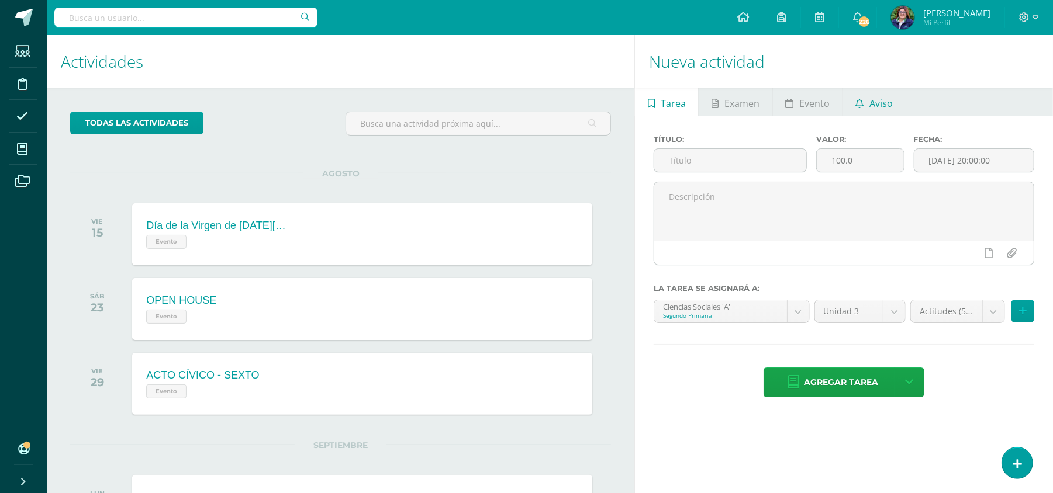
click at [789, 96] on span "Aviso" at bounding box center [880, 103] width 23 height 28
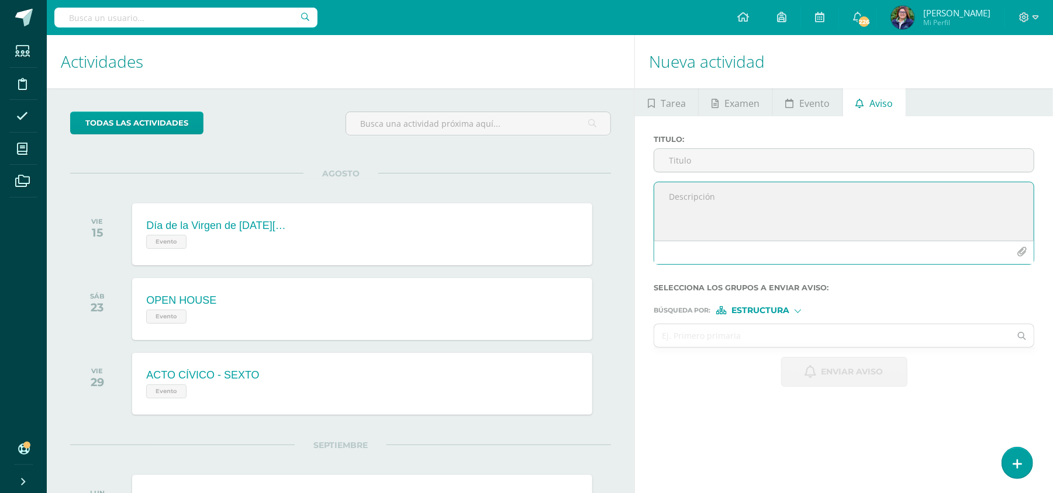
click at [789, 221] on textarea at bounding box center [843, 211] width 379 height 58
paste textarea "¡Felicitaciones, aprobaste tu evaluación de CIENCIAS SOCIALES, por lo que NO ne…"
click at [789, 206] on textarea "¡Felicitaciones, aprobaste tu evaluación de CIENCIAS SOCIALES, por lo que NO ne…" at bounding box center [843, 211] width 379 height 58
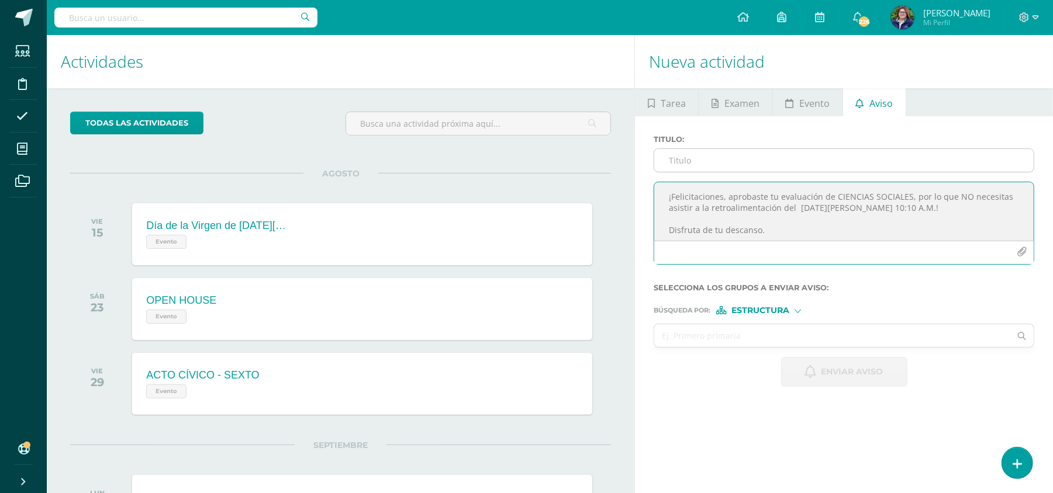
type textarea "¡Felicitaciones, aprobaste tu evaluación de CIENCIAS SOCIALES, por lo que NO ne…"
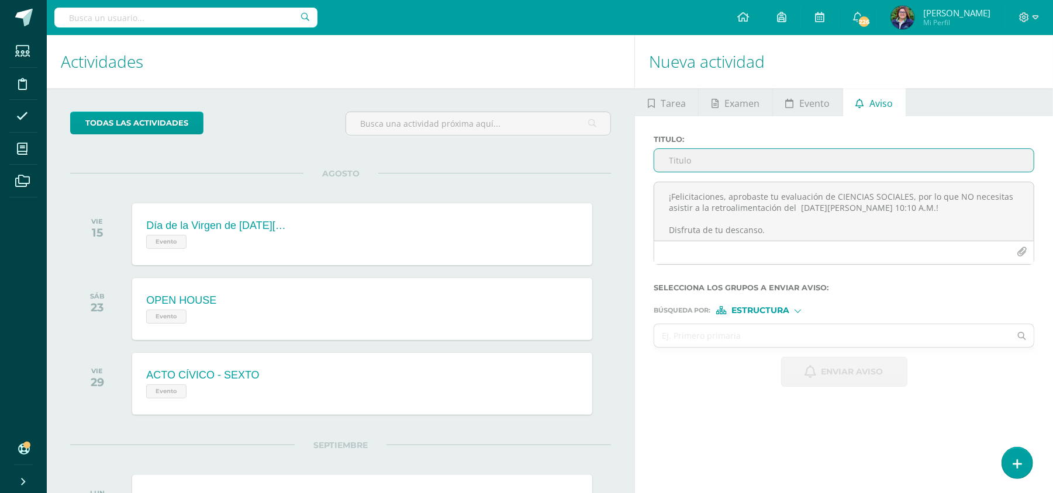
click at [753, 167] on input "Titulo :" at bounding box center [843, 160] width 379 height 23
type input "r"
type input "RETROALIMENTACIÓN - SOCIALES"
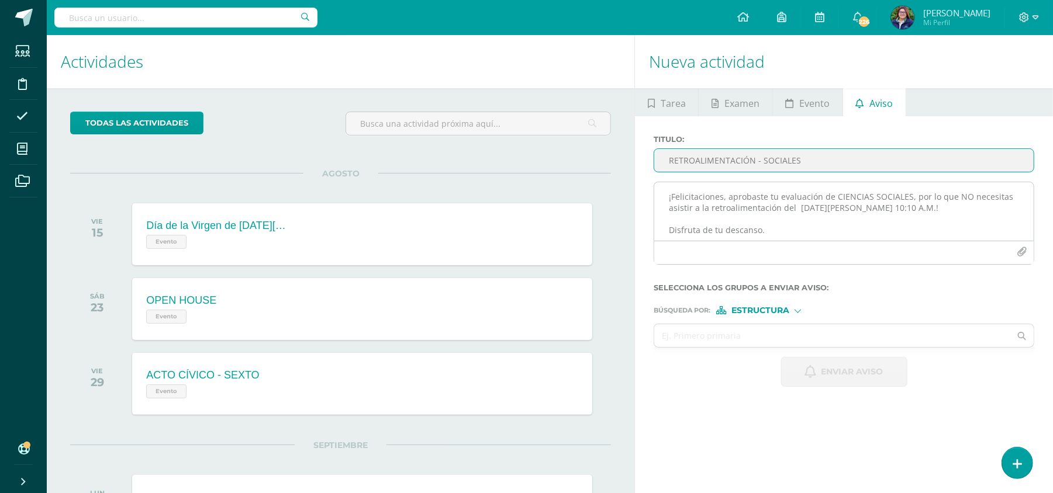
click at [789, 214] on textarea "¡Felicitaciones, aprobaste tu evaluación de CIENCIAS SOCIALES, por lo que NO ne…" at bounding box center [843, 211] width 379 height 58
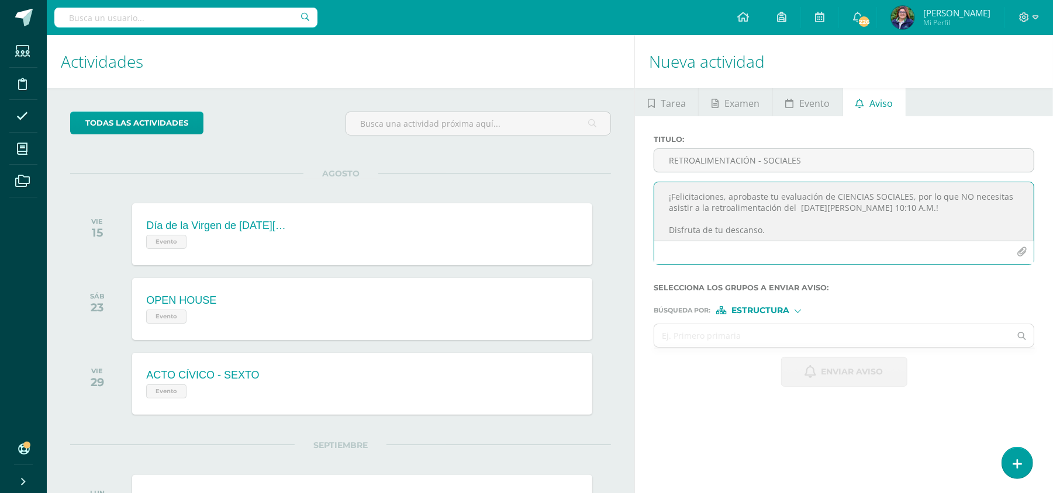
scroll to position [35, 0]
click at [789, 222] on textarea "¡Felicitaciones, aprobaste tu evaluación de CIENCIAS SOCIALES, por lo que NO ne…" at bounding box center [843, 211] width 379 height 58
type textarea "¡Felicitaciones, aprobaste tu evaluación de CIENCIAS SOCIALES, por lo que NO ne…"
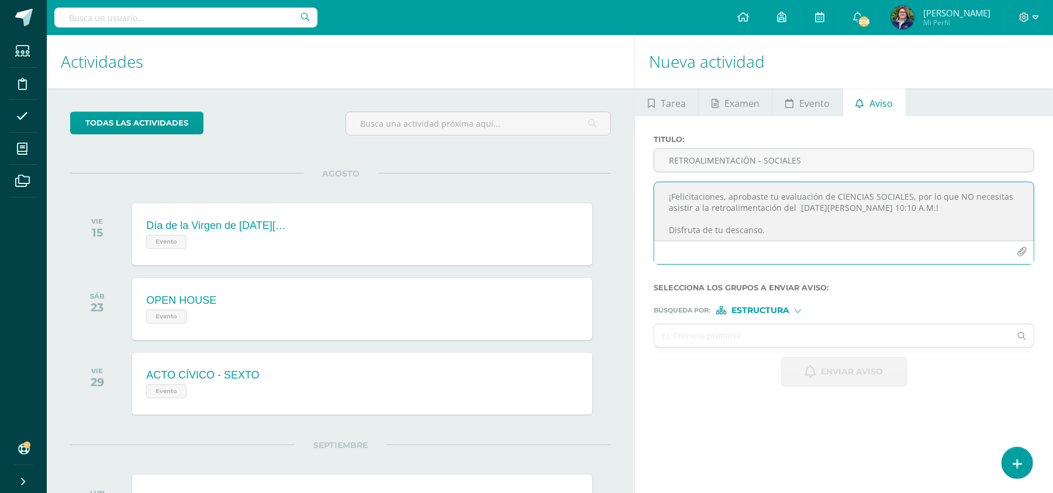
click at [789, 315] on div "Estructura" at bounding box center [760, 310] width 88 height 8
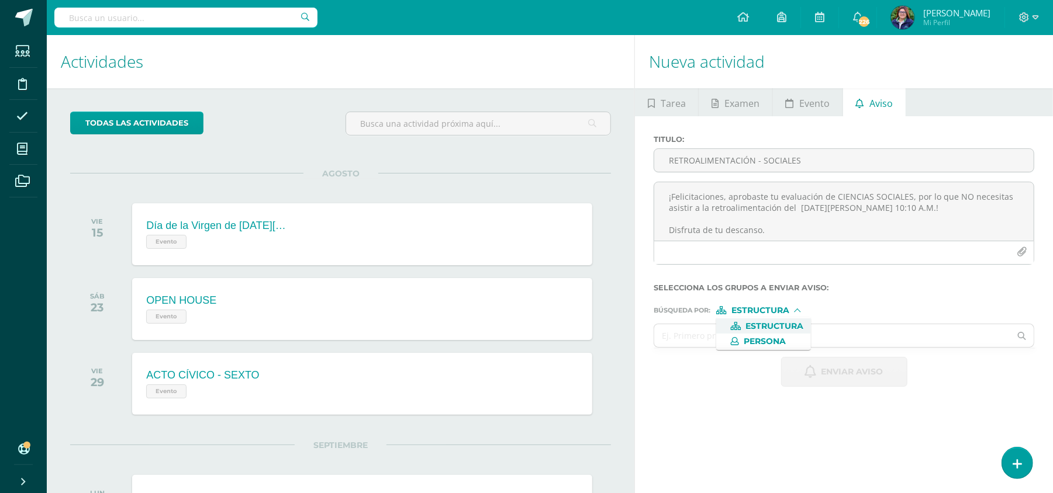
click at [767, 323] on span "Estructura" at bounding box center [775, 326] width 58 height 6
click at [723, 336] on input "text" at bounding box center [832, 335] width 356 height 23
type input "SEGUNDO"
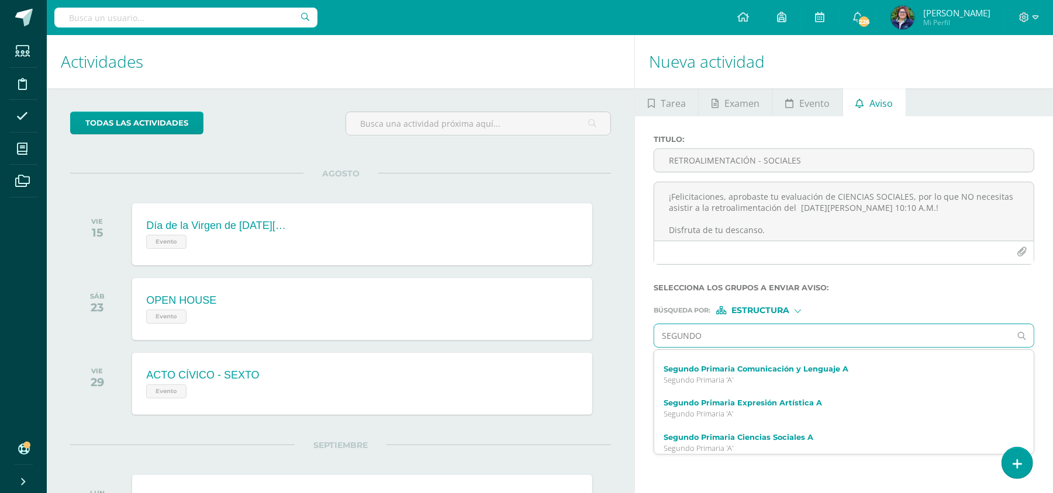
scroll to position [33, 0]
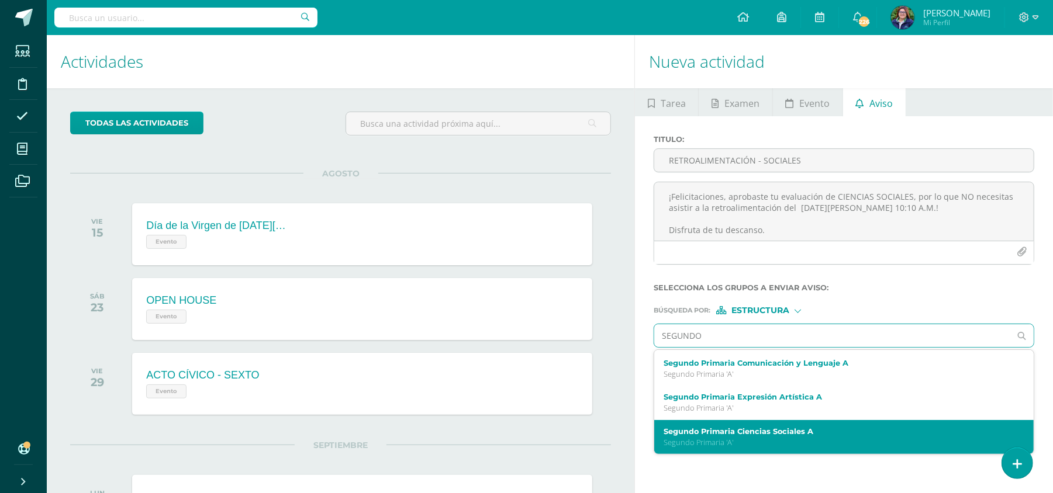
click at [789, 350] on label "Segundo Primaria Ciencias Sociales A" at bounding box center [836, 431] width 345 height 9
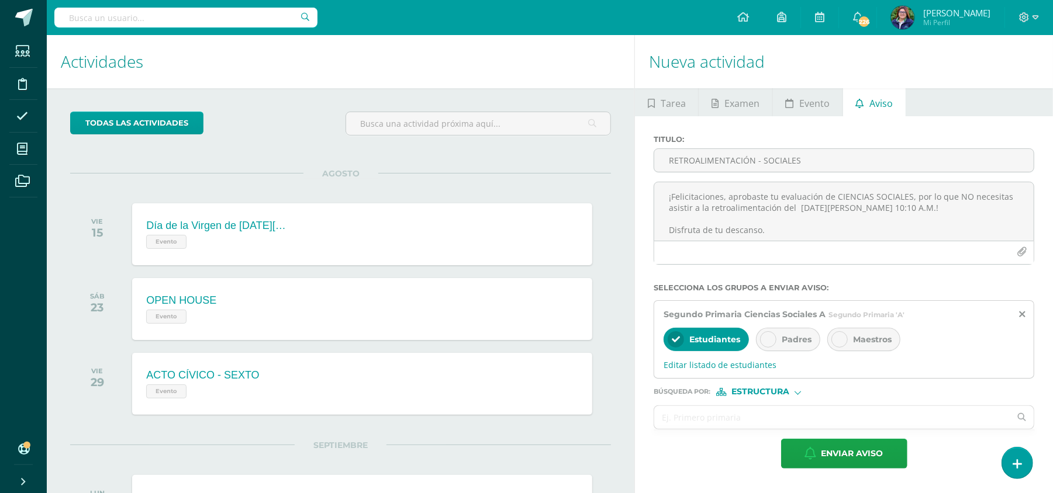
scroll to position [0, 0]
click at [786, 337] on span "Padres" at bounding box center [797, 339] width 30 height 11
click at [789, 336] on icon at bounding box center [839, 340] width 8 height 8
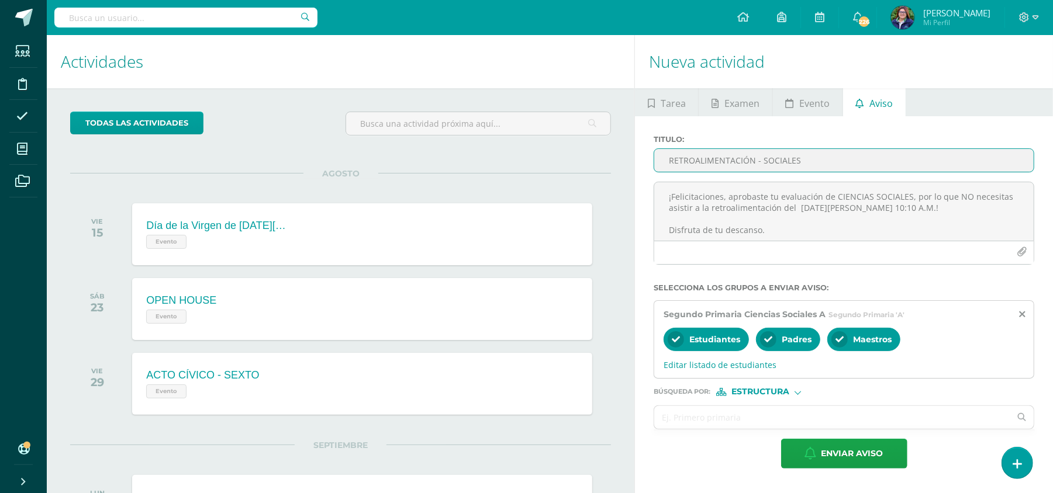
drag, startPoint x: 800, startPoint y: 167, endPoint x: 637, endPoint y: 160, distance: 163.2
click at [637, 160] on div "Titulo : RETROALIMENTACIÓN - SOCIALES ¡Felicitaciones, aprobaste tu evaluación …" at bounding box center [844, 301] width 418 height 371
click at [789, 350] on span "Enviar aviso" at bounding box center [852, 454] width 62 height 29
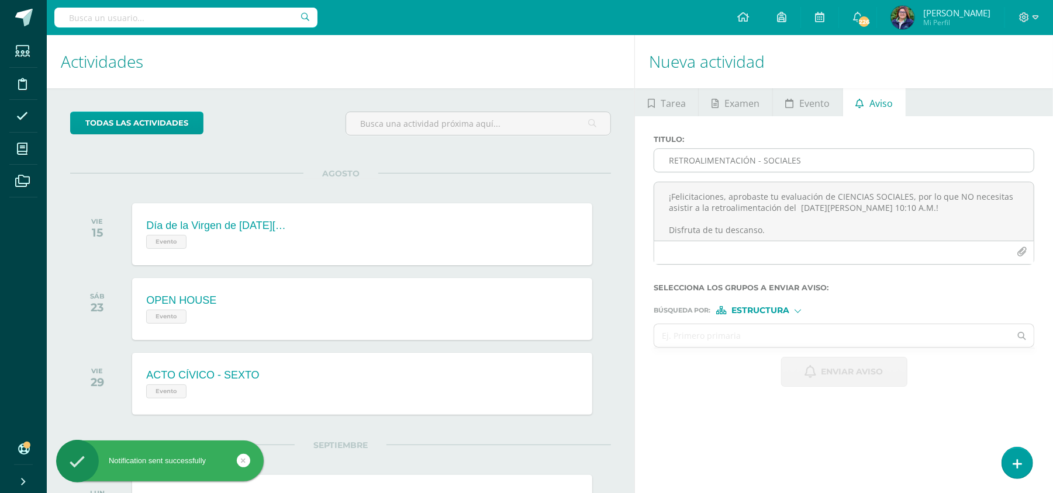
click at [771, 161] on input "RETROALIMENTACIÓN - SOCIALES" at bounding box center [843, 160] width 379 height 23
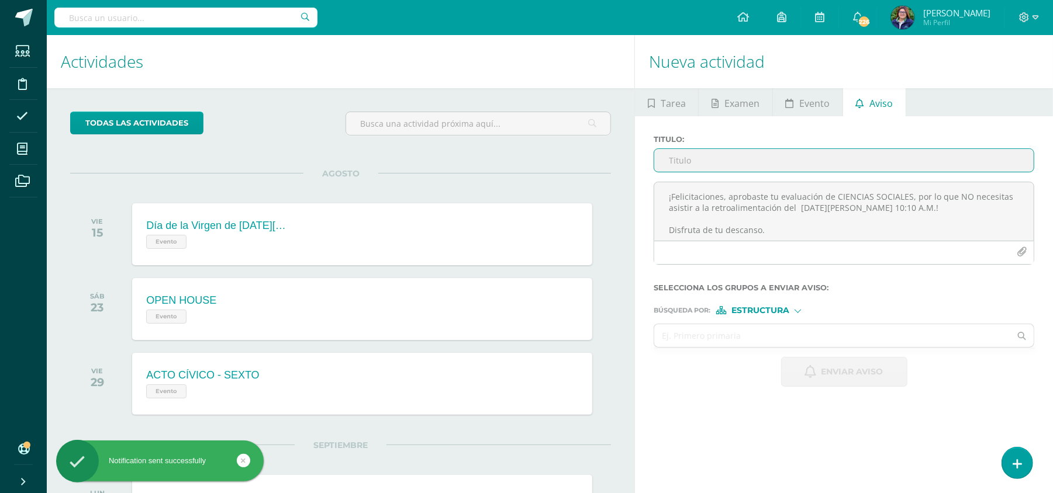
paste input "RETROALIMENTACIÓN - SOCIALES"
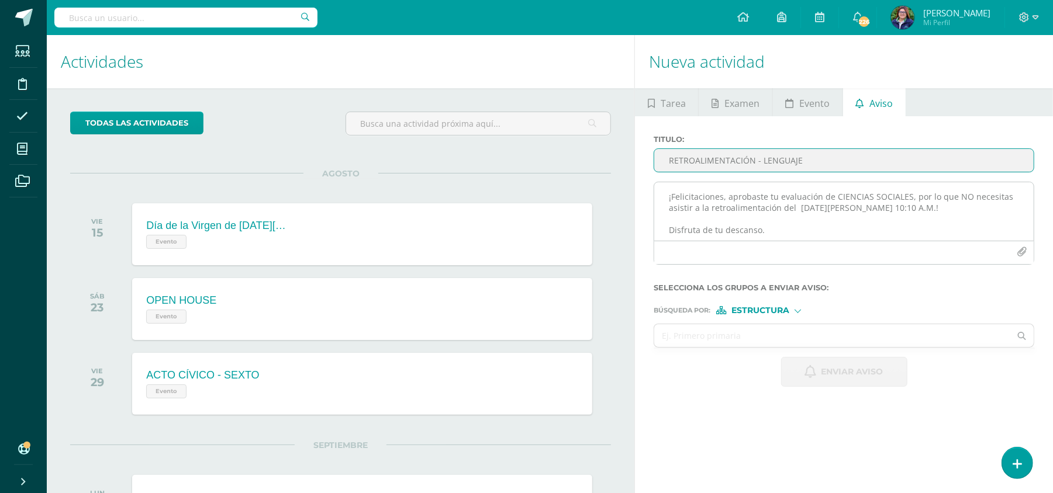
type input "RETROALIMENTACIÓN - LENGUAJE"
click at [760, 190] on textarea "¡Felicitaciones, aprobaste tu evaluación de CIENCIAS SOCIALES, por lo que NO ne…" at bounding box center [843, 211] width 379 height 58
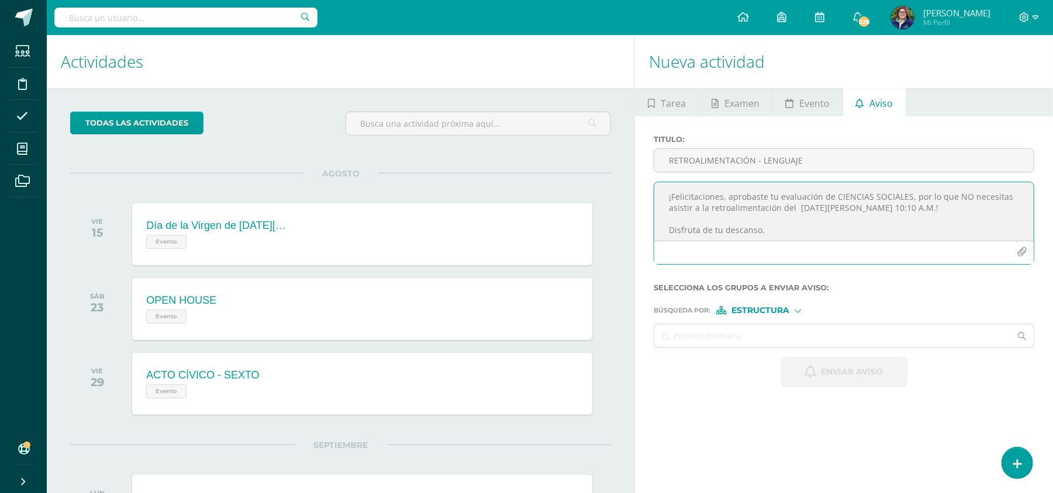
click at [712, 201] on textarea "¡Felicitaciones, aprobaste tu evaluación de CIENCIAS SOCIALES, por lo que NO ne…" at bounding box center [843, 211] width 379 height 58
paste textarea "¡Felicitaciones, aprobaste tu evaluación de CIENCIAS SOCIALES, por lo que NO ne…"
click at [789, 192] on textarea "¡Felicitaciones, aprobaste tu evaluación de CIENCIAS SOCIALES, por lo que NO ne…" at bounding box center [843, 211] width 379 height 58
click at [789, 206] on textarea "¡Felicitaciones, aprobaste tu evaluación de COMUNICACIÓN Y LENGUAJE, por lo que…" at bounding box center [843, 211] width 379 height 58
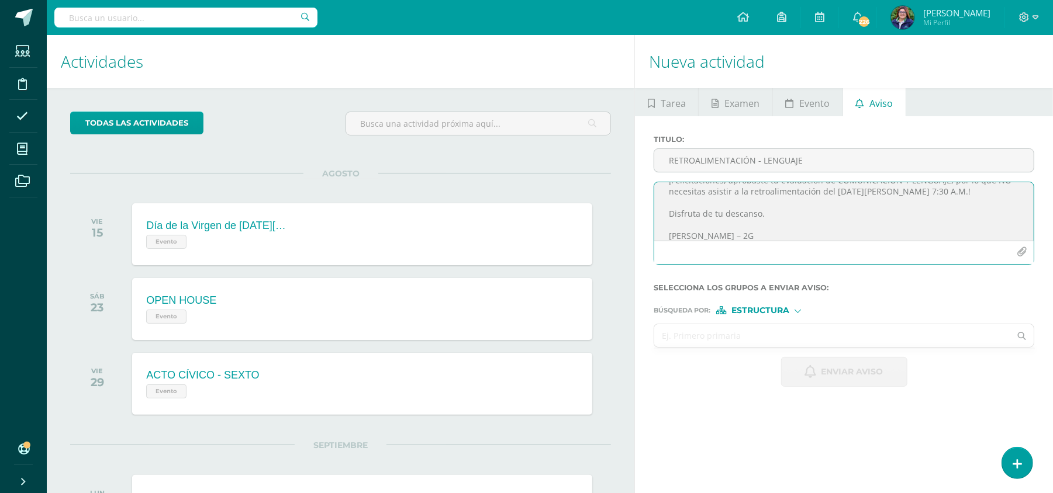
type textarea "¡Felicitaciones, aprobaste tu evaluación de COMUNICACIÓN Y LENGUAJE, por lo que…"
click at [789, 337] on input "text" at bounding box center [832, 335] width 356 height 23
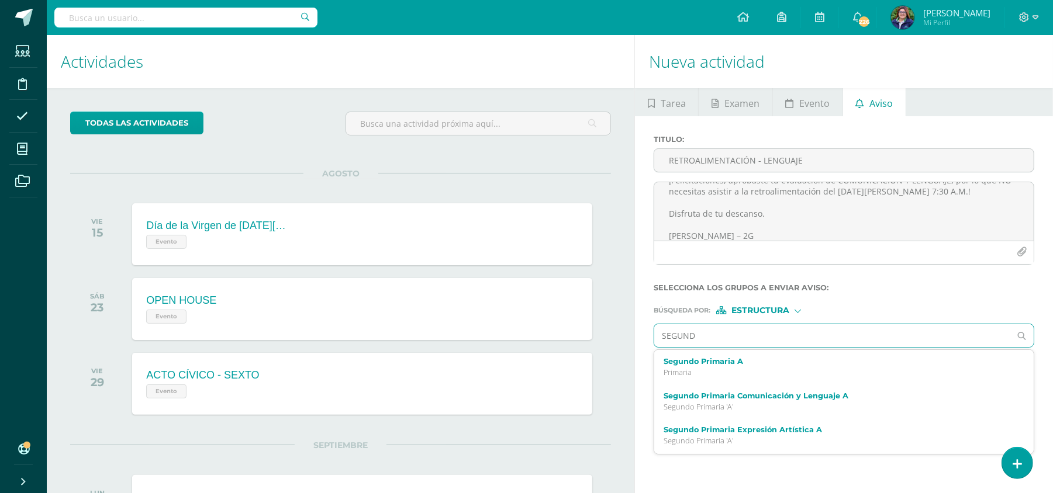
type input "SEGUNDO"
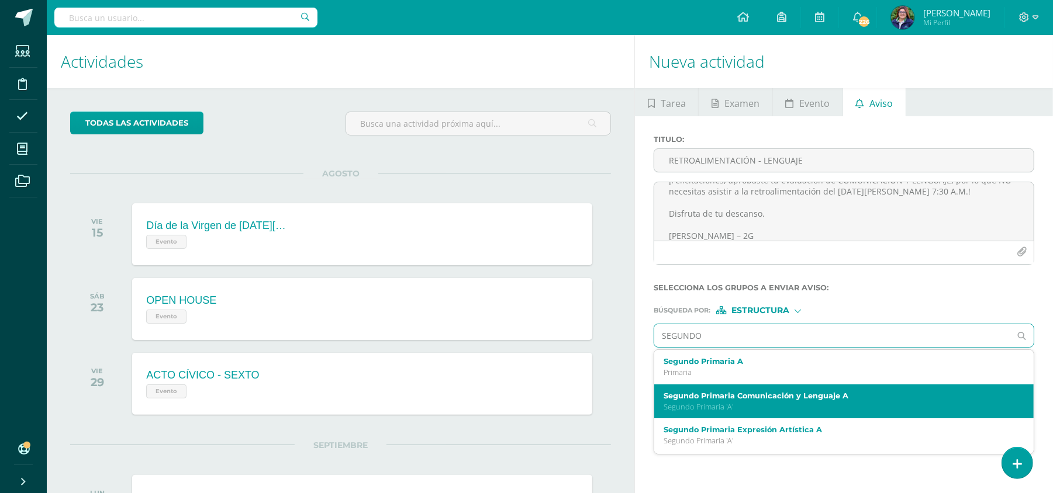
click at [789, 350] on p "Segundo Primaria 'A'" at bounding box center [836, 407] width 345 height 10
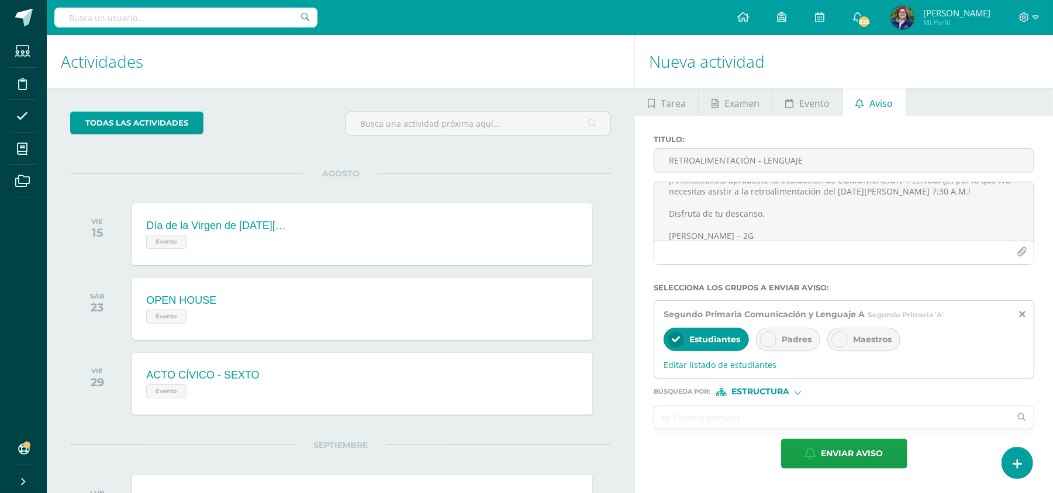
click at [789, 340] on span "Padres" at bounding box center [797, 339] width 30 height 11
click at [789, 340] on div at bounding box center [839, 339] width 16 height 16
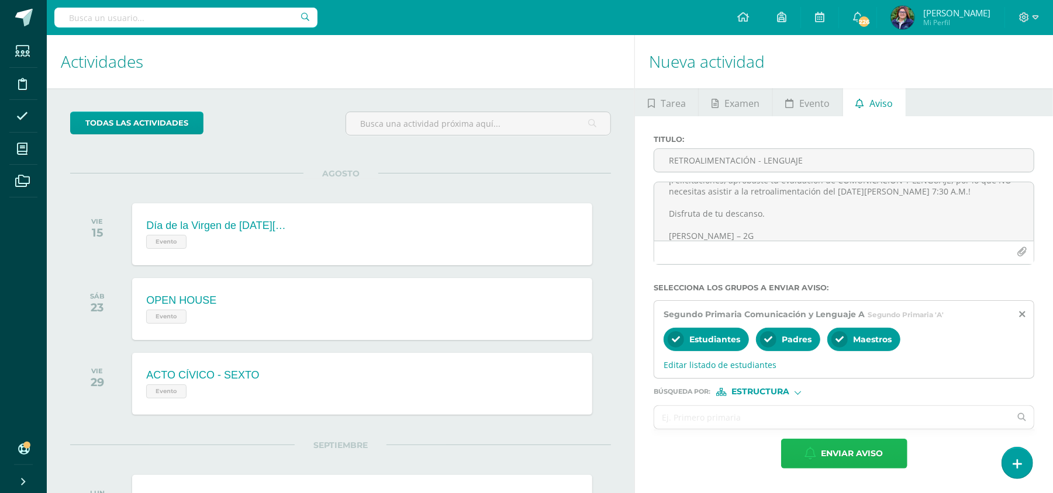
click at [789, 350] on span "Enviar aviso" at bounding box center [852, 454] width 62 height 29
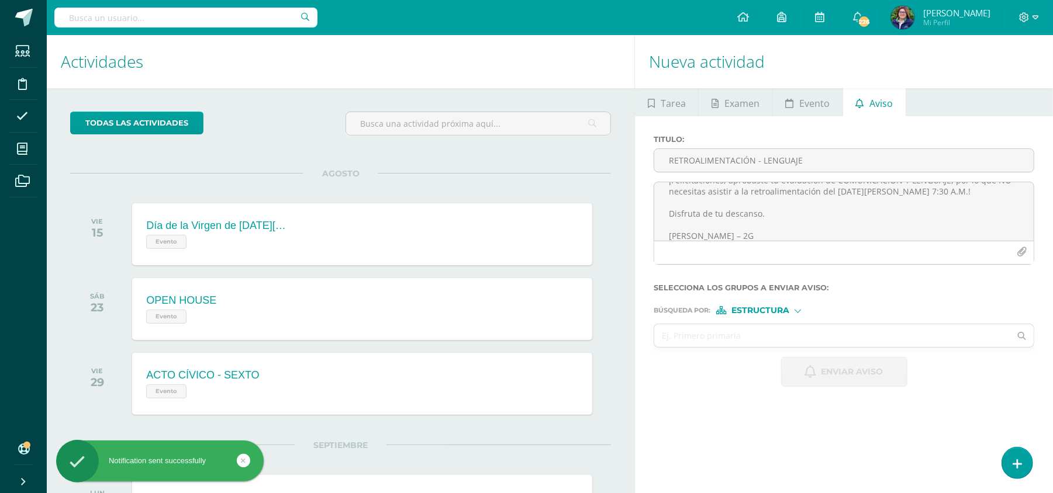
scroll to position [0, 0]
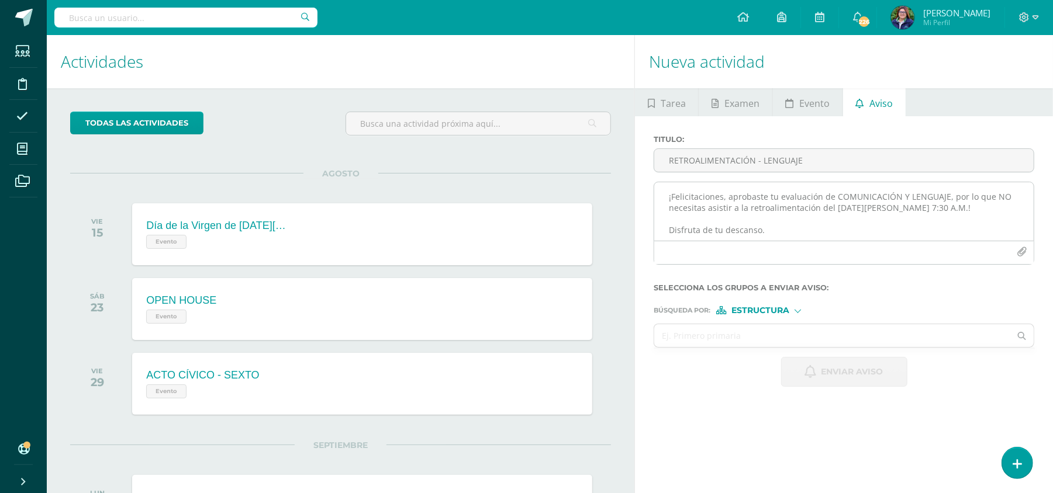
click at [695, 207] on textarea "¡Felicitaciones, aprobaste tu evaluación de COMUNICACIÓN Y LENGUAJE, por lo que…" at bounding box center [843, 211] width 379 height 58
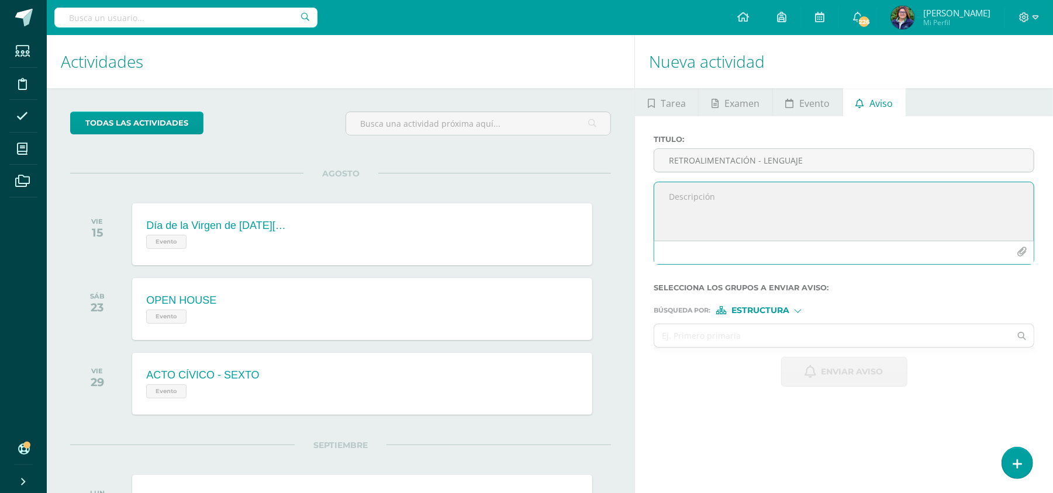
paste textarea "RETROALIMENTACIÓN - MATERIA Estimado estudiante, por este medio te informo que …"
drag, startPoint x: 742, startPoint y: 236, endPoint x: 646, endPoint y: 237, distance: 95.9
click at [646, 237] on div "Titulo : RETROALIMENTACIÓN - LENGUAJE RETROALIMENTACIÓN - MATERIA Estimado estu…" at bounding box center [844, 260] width 418 height 289
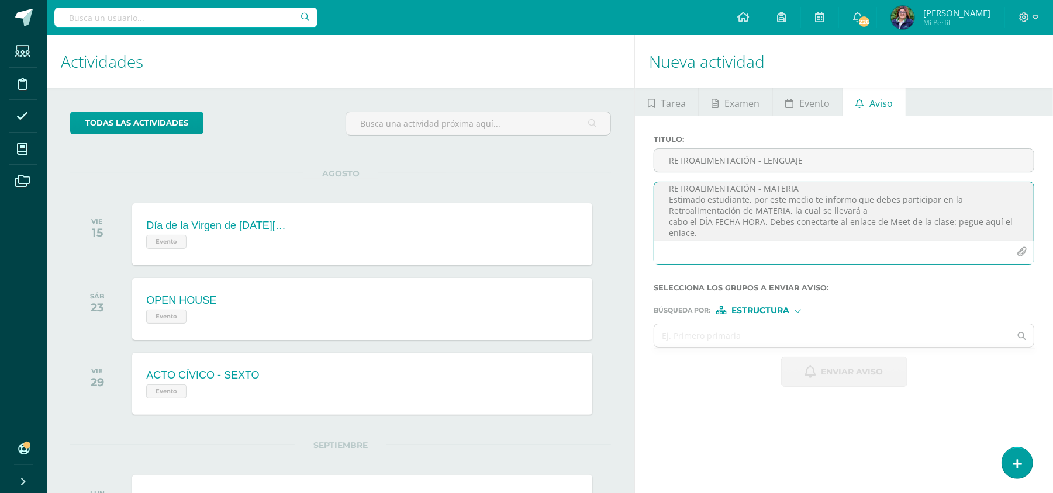
scroll to position [0, 0]
drag, startPoint x: 807, startPoint y: 194, endPoint x: 650, endPoint y: 199, distance: 156.7
click at [650, 199] on div "RETROALIMENTACIÓN - MATERIA Estimado estudiante, por este medio te informo que …" at bounding box center [844, 228] width 390 height 92
type textarea "Estimado estudiante, por este medio te informo que debes participar en la Retro…"
click at [680, 168] on input "RETROALIMENTACIÓN - LENGUAJE" at bounding box center [843, 160] width 379 height 23
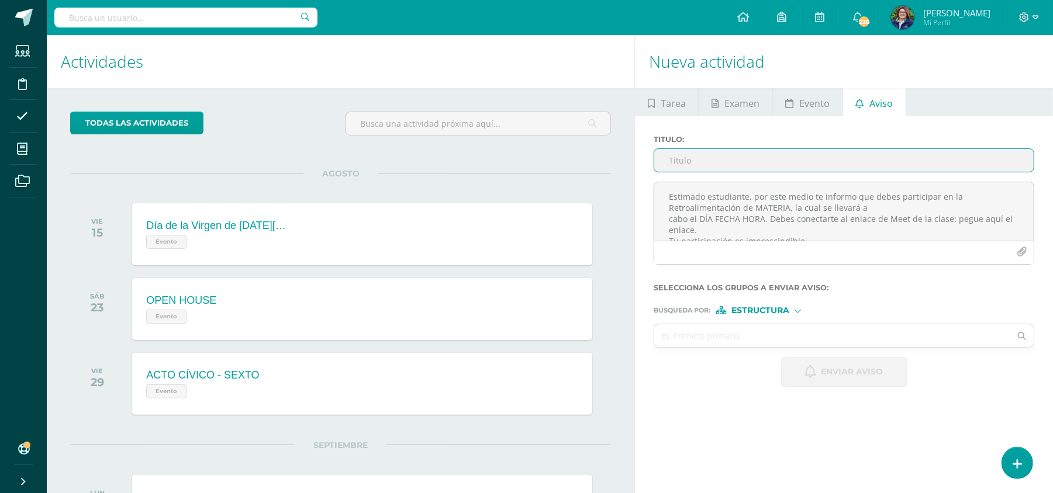
paste input "RETROALIMENTACIÓN - MATERIA"
drag, startPoint x: 838, startPoint y: 159, endPoint x: 763, endPoint y: 159, distance: 74.8
click at [763, 159] on input "RETROALIMENTACIÓN - CIENCIAS SOCIALES" at bounding box center [843, 160] width 379 height 23
type input "RETROALIMENTACIÓN - CIENCIAS SOCIALES"
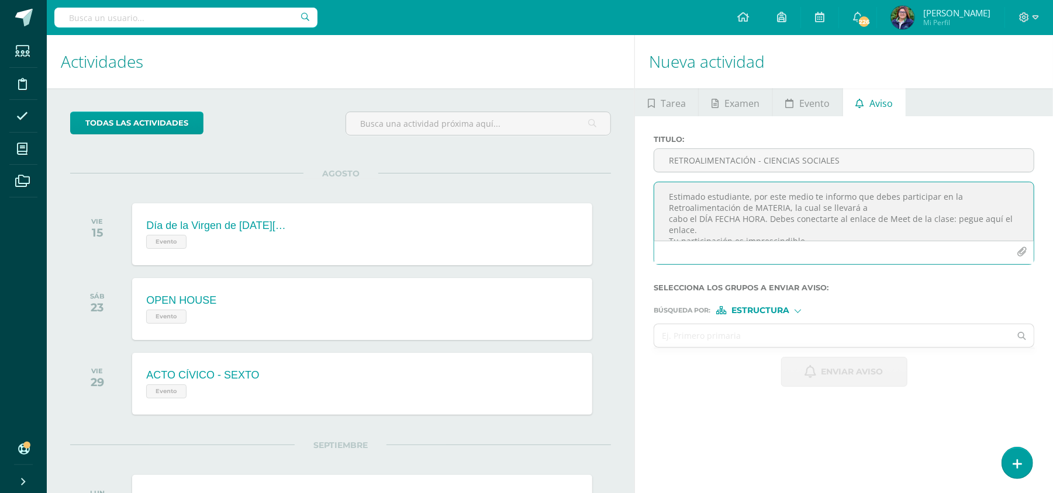
drag, startPoint x: 787, startPoint y: 208, endPoint x: 756, endPoint y: 205, distance: 30.6
click at [756, 205] on textarea "Estimado estudiante, por este medio te informo que debes participar en la Retro…" at bounding box center [843, 211] width 379 height 58
paste textarea "CIENCIAS SOCIALES"
drag, startPoint x: 763, startPoint y: 216, endPoint x: 700, endPoint y: 219, distance: 63.8
click at [700, 219] on textarea "Estimado estudiante, por este medio te informo que debes participar en la Retro…" at bounding box center [843, 211] width 379 height 58
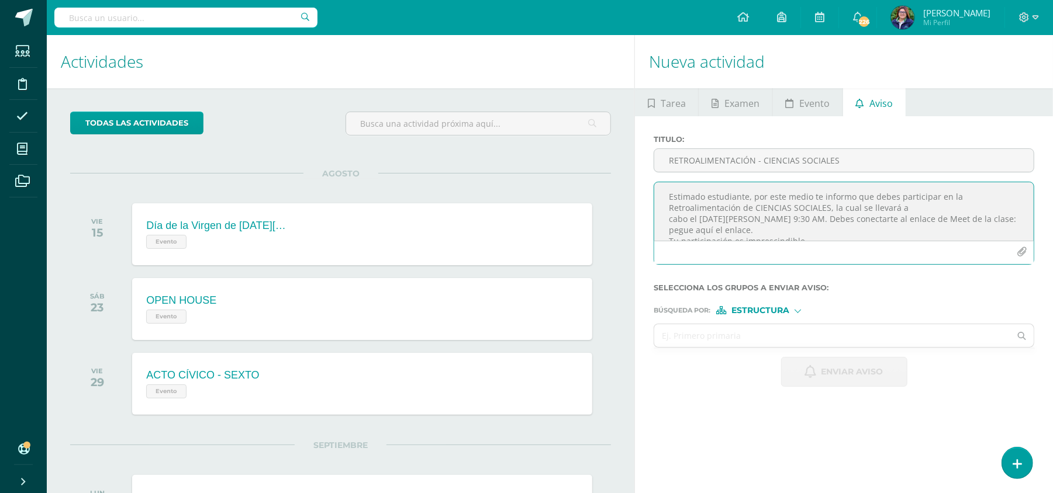
click at [774, 235] on textarea "Estimado estudiante, por este medio te informo que debes participar en la Retro…" at bounding box center [843, 211] width 379 height 58
click at [777, 239] on textarea "Estimado estudiante, por este medio te informo que debes participar en la Retro…" at bounding box center [843, 211] width 379 height 58
click at [777, 229] on textarea "Estimado estudiante, por este medio te informo que debes participar en la Retro…" at bounding box center [843, 211] width 379 height 58
drag, startPoint x: 781, startPoint y: 227, endPoint x: 695, endPoint y: 217, distance: 87.0
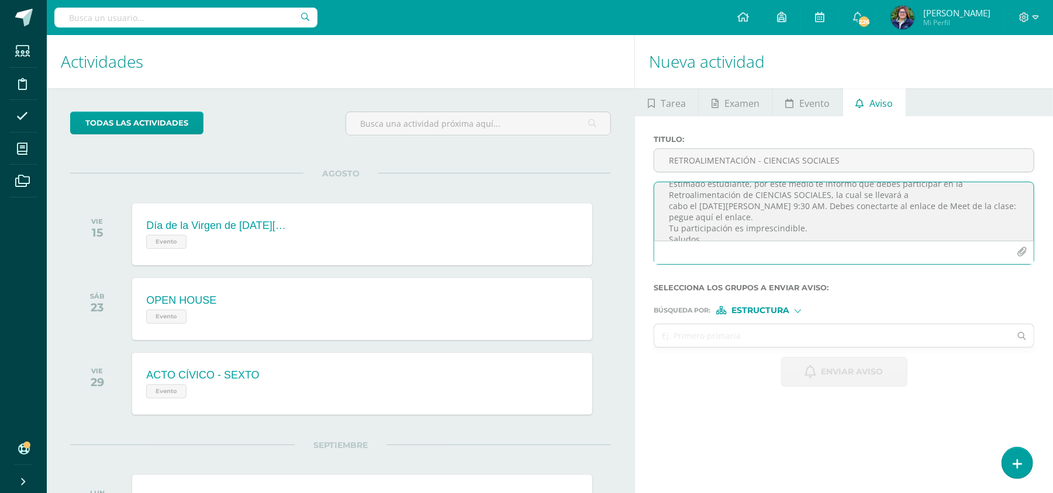
click at [695, 217] on textarea "Estimado estudiante, por este medio te informo que debes participar en la Retro…" at bounding box center [843, 211] width 379 height 58
paste textarea "https://meet.google.com/puo-whup-pbo"
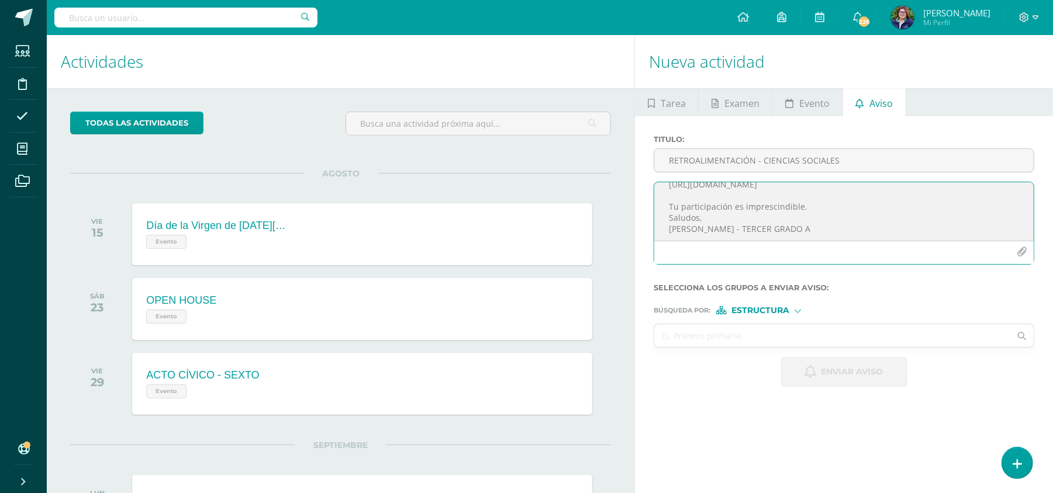
click at [789, 201] on textarea "Estimado estudiante, por este medio te informo que debes participar en la Retro…" at bounding box center [843, 211] width 379 height 58
type textarea "Estimado estudiante, por este medio te informo que debes participar en la Retro…"
click at [776, 337] on input "text" at bounding box center [832, 335] width 356 height 23
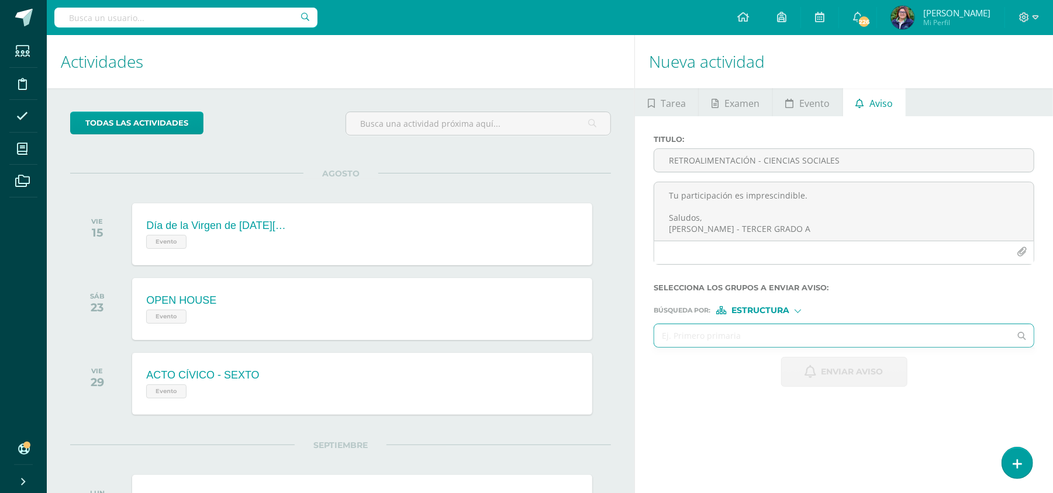
click at [788, 308] on span "Estructura" at bounding box center [760, 311] width 58 height 6
click at [777, 340] on span "Persona" at bounding box center [765, 341] width 42 height 6
click at [755, 339] on input "text" at bounding box center [832, 335] width 356 height 23
type input "JEREMIAS DE LA CUESTA"
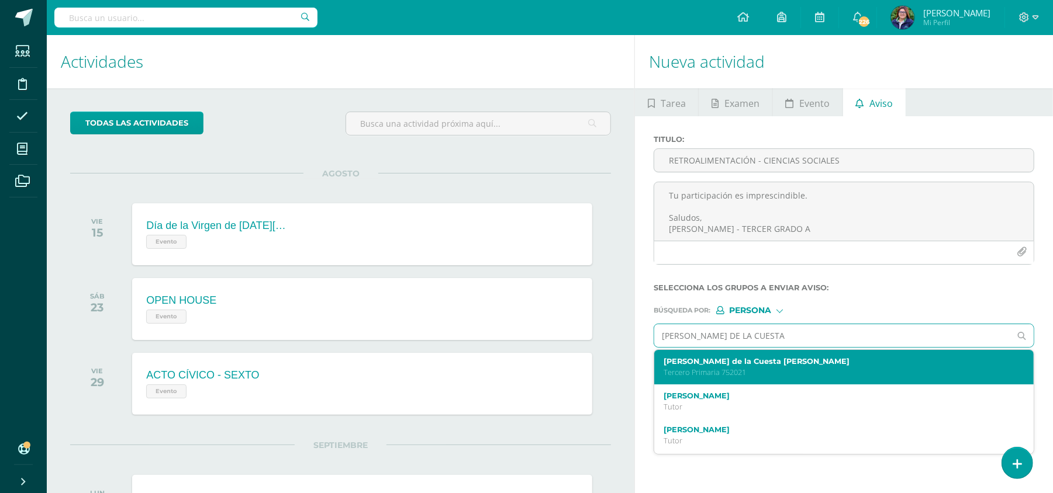
click at [789, 350] on div "Jeremías José de la Cuesta Monroy Tercero Primaria 752021" at bounding box center [843, 367] width 379 height 34
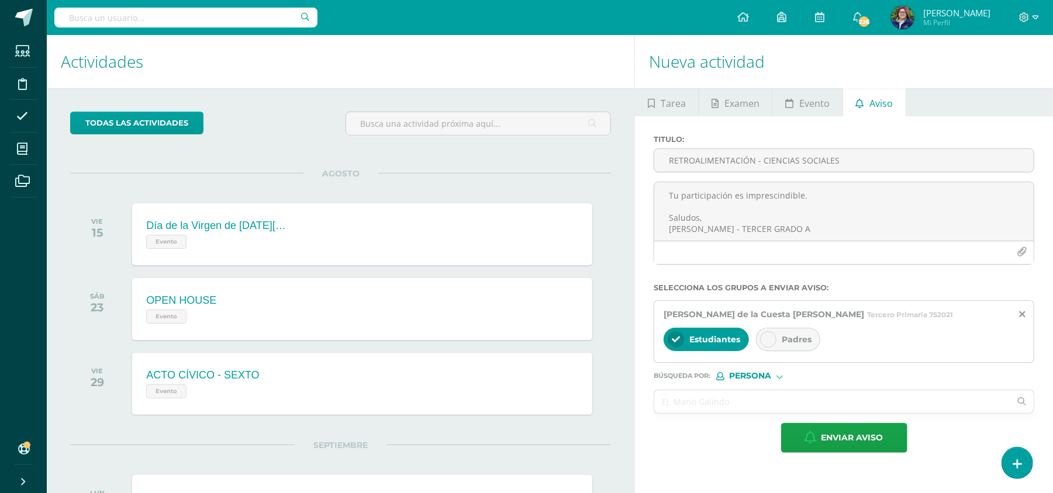
click at [762, 339] on div at bounding box center [768, 339] width 16 height 16
click at [733, 350] on input "text" at bounding box center [832, 402] width 356 height 23
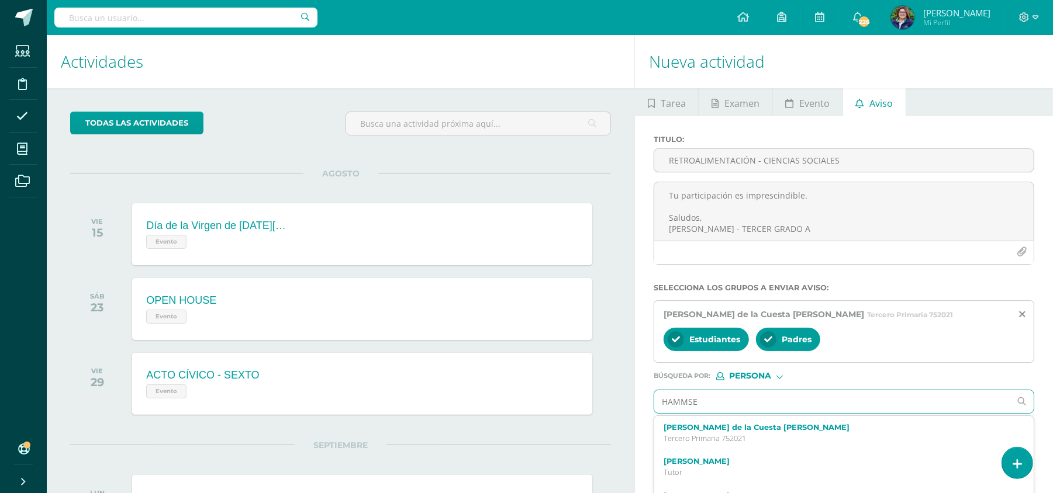
type input "HAMMSEL"
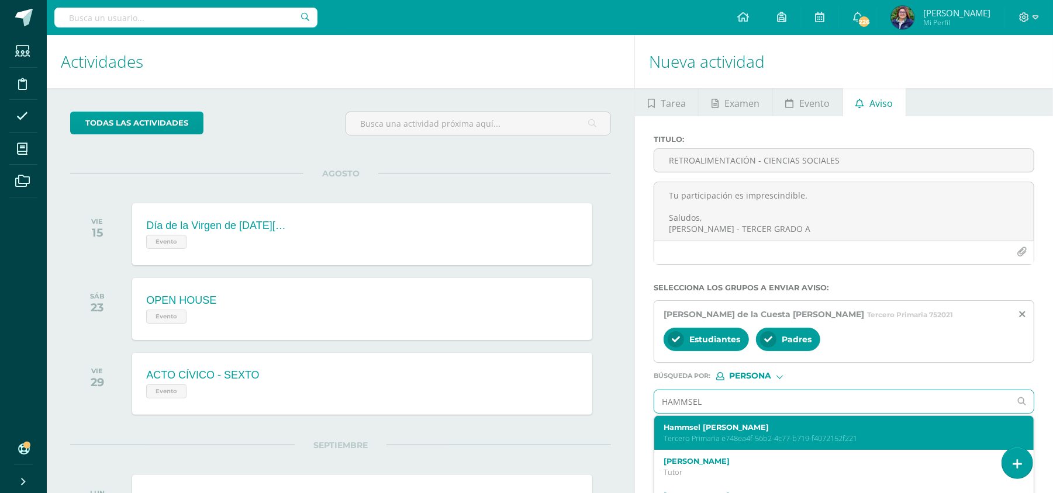
click at [733, 350] on p "Tercero Primaria e748ea4f-56b2-4c77-b719-f4072152f221" at bounding box center [836, 439] width 345 height 10
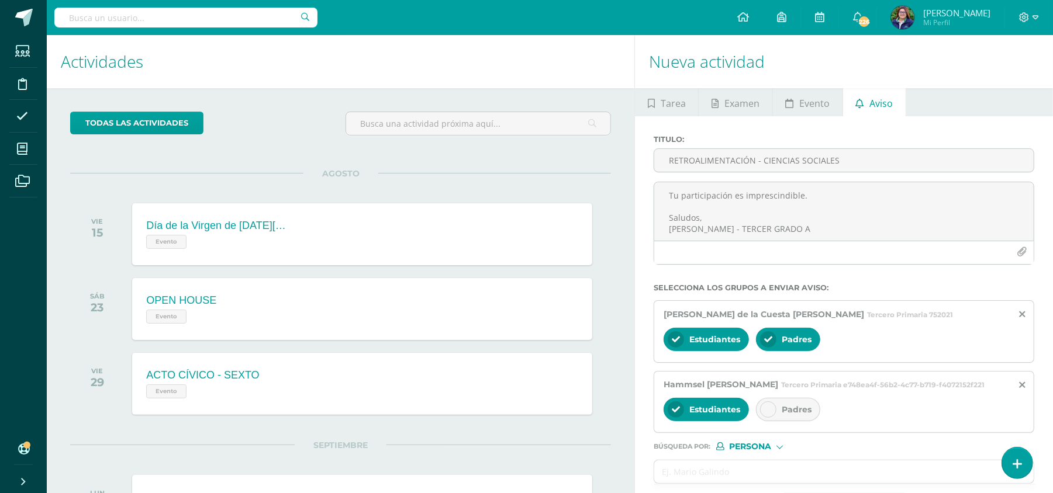
click at [768, 350] on icon at bounding box center [768, 410] width 8 height 8
click at [705, 350] on input "text" at bounding box center [832, 472] width 356 height 23
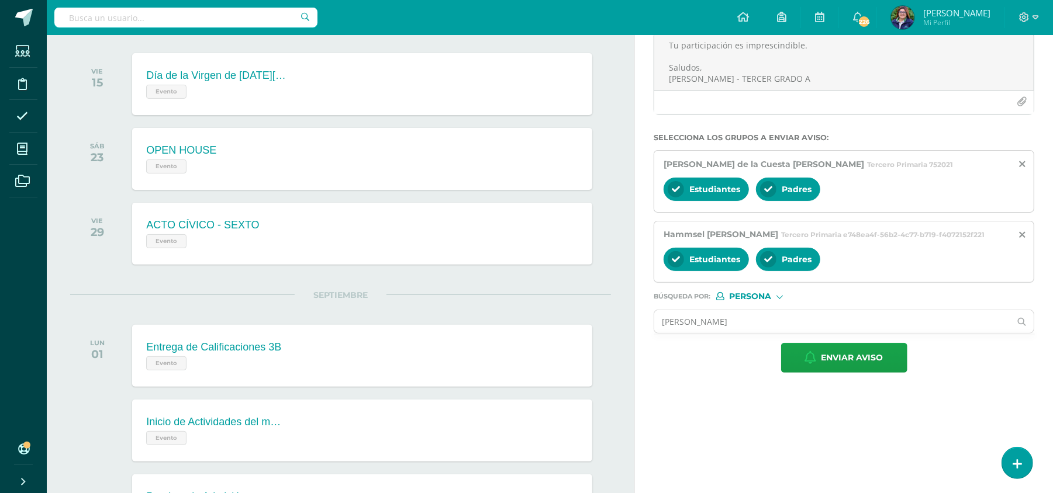
scroll to position [145, 0]
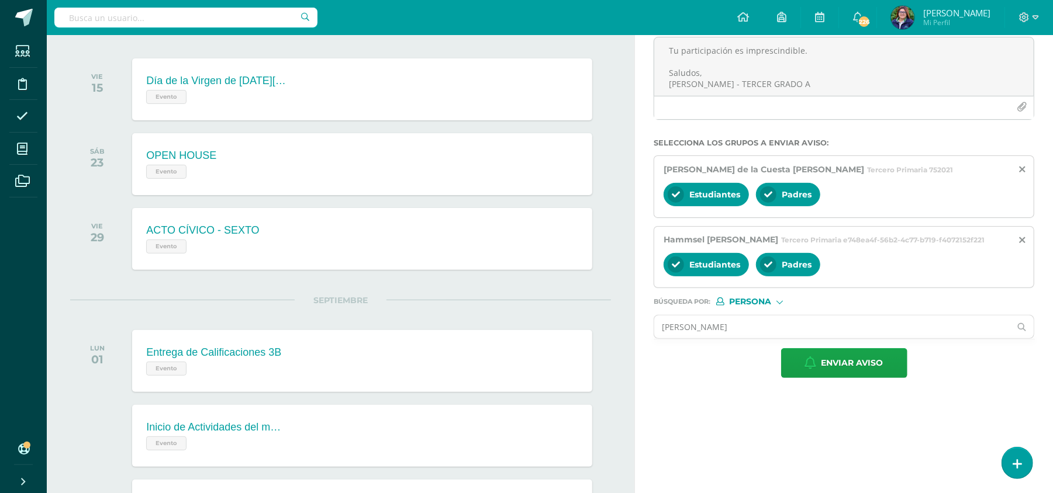
type input "NICOLÁS BESPRESVANI"
click at [773, 330] on input "NICOLÁS BESPRESVANI" at bounding box center [832, 327] width 356 height 23
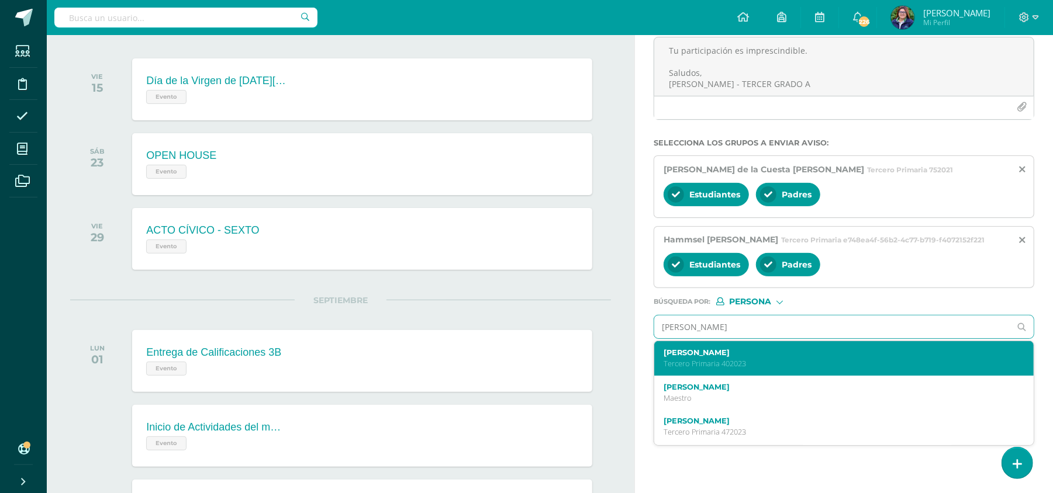
click at [772, 350] on p "Tercero Primaria 402023" at bounding box center [836, 364] width 345 height 10
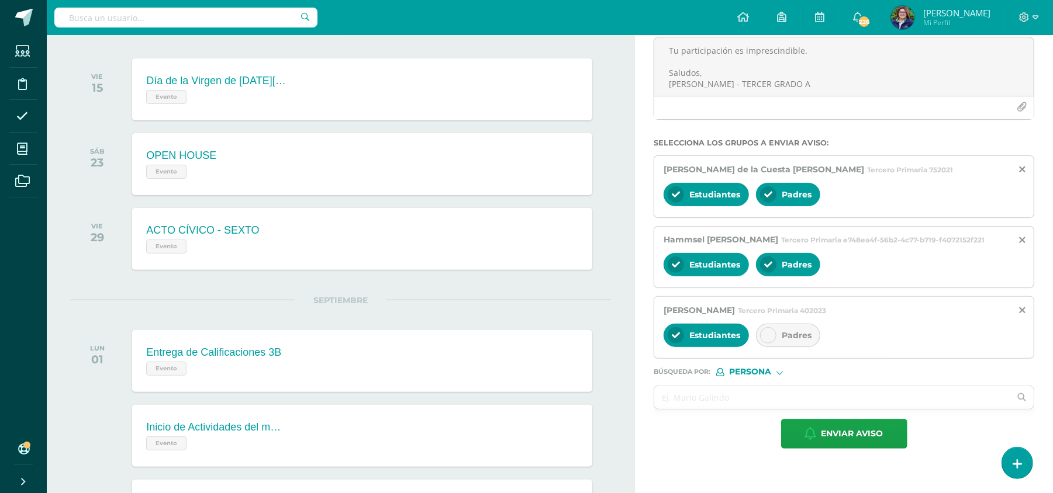
click at [775, 333] on div at bounding box center [768, 335] width 16 height 16
click at [723, 350] on input "text" at bounding box center [832, 397] width 356 height 23
type input "DAVID"
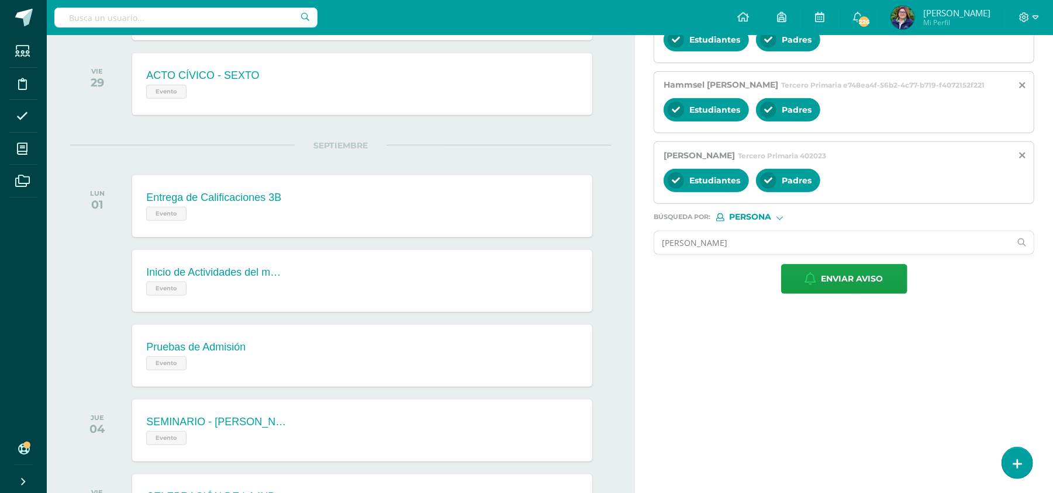
scroll to position [311, 0]
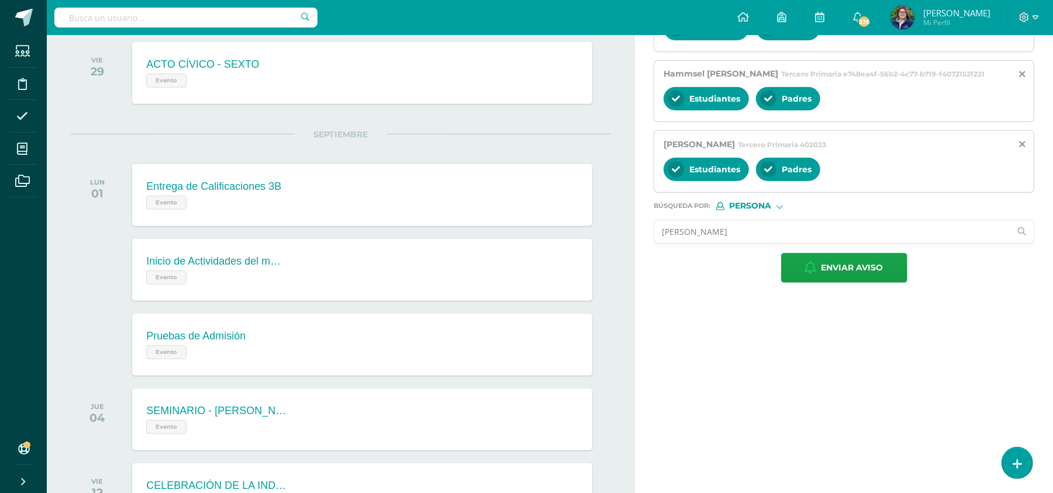
click at [789, 228] on input "DAVID" at bounding box center [832, 231] width 356 height 23
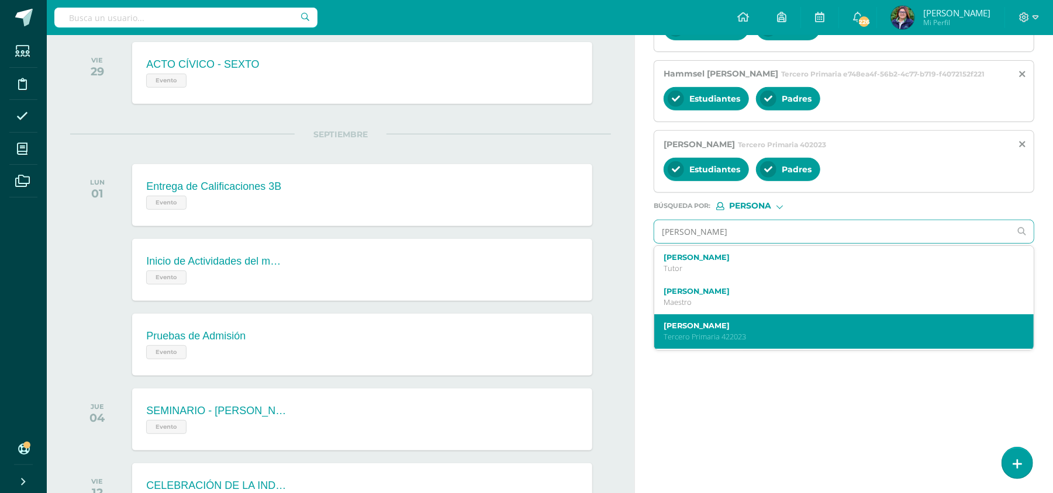
click at [776, 333] on div "David Arnoldo Monzon Granados Tercero Primaria 422023" at bounding box center [836, 332] width 345 height 20
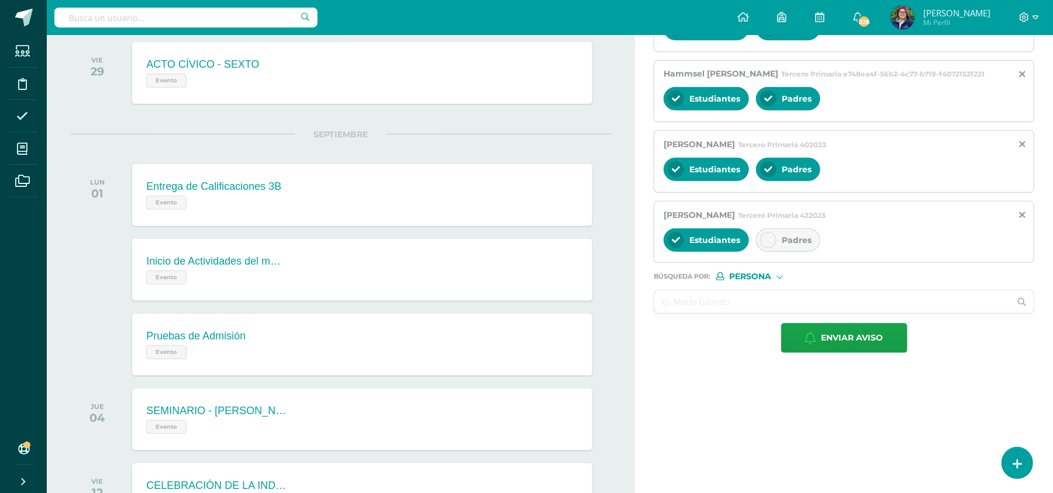
click at [765, 250] on div "Padres" at bounding box center [788, 240] width 64 height 23
click at [687, 306] on input "text" at bounding box center [832, 302] width 356 height 23
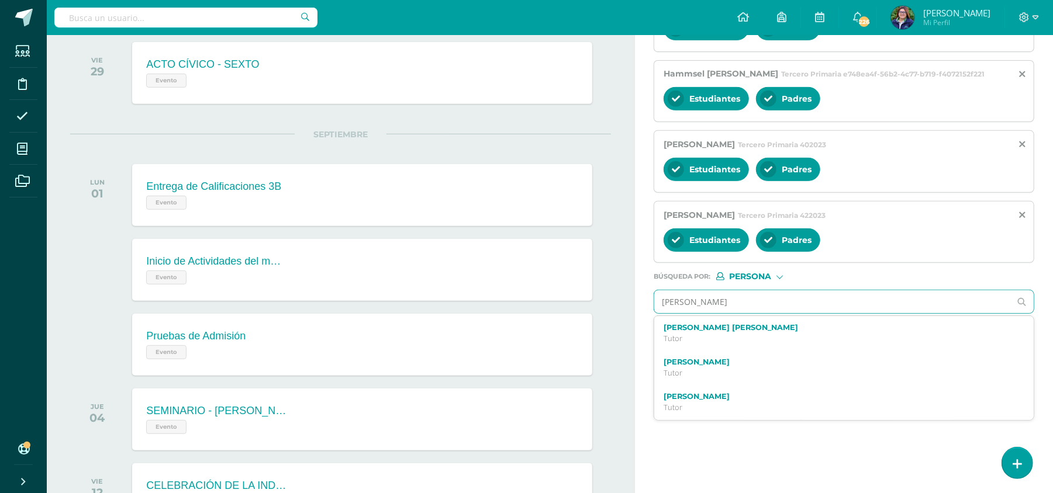
type input "ANA PAULOA"
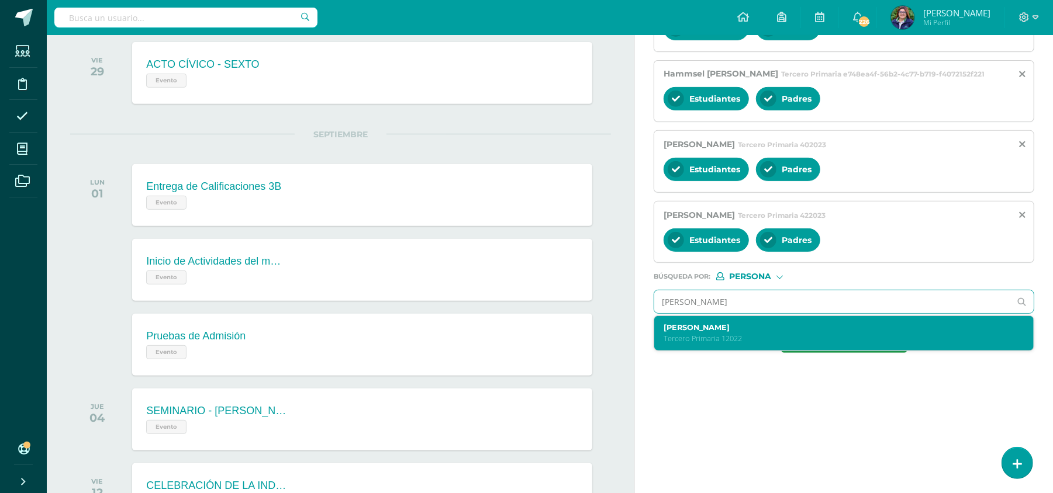
click at [703, 339] on p "Tercero Primaria 12022" at bounding box center [836, 339] width 345 height 10
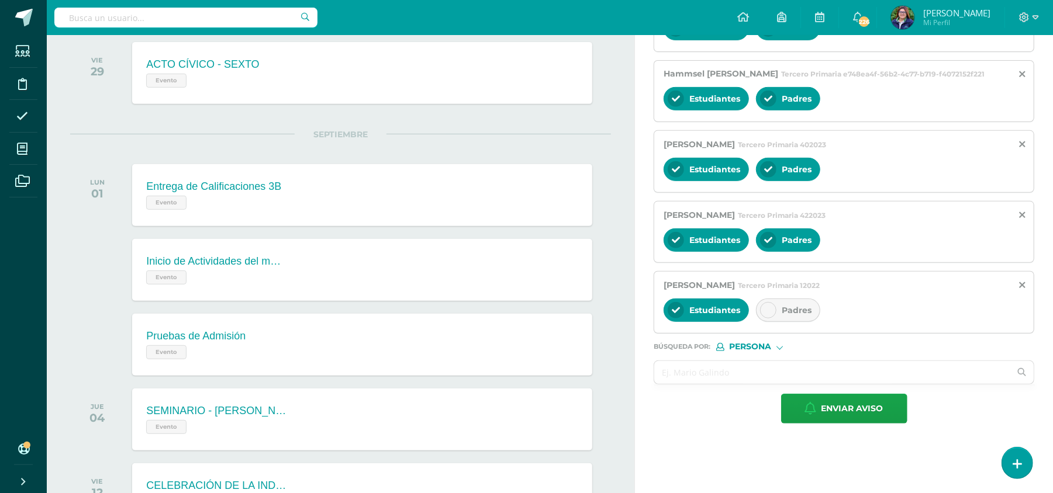
click at [786, 309] on span "Padres" at bounding box center [797, 310] width 30 height 11
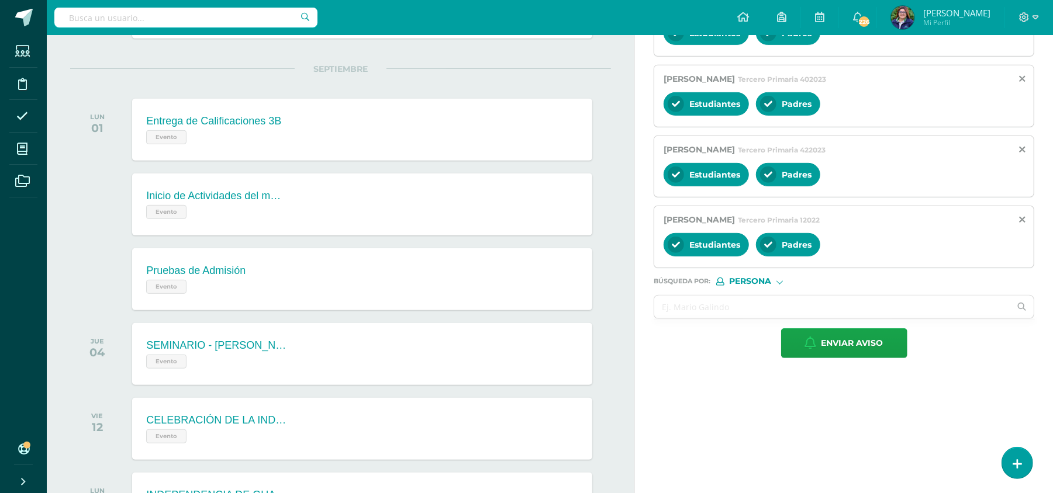
scroll to position [384, 0]
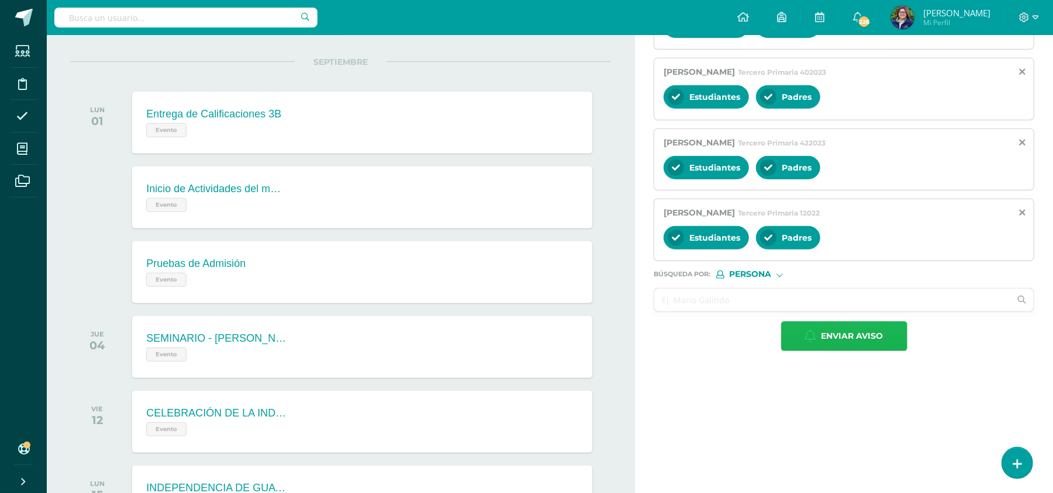
click at [789, 339] on span "Enviar aviso" at bounding box center [852, 336] width 62 height 29
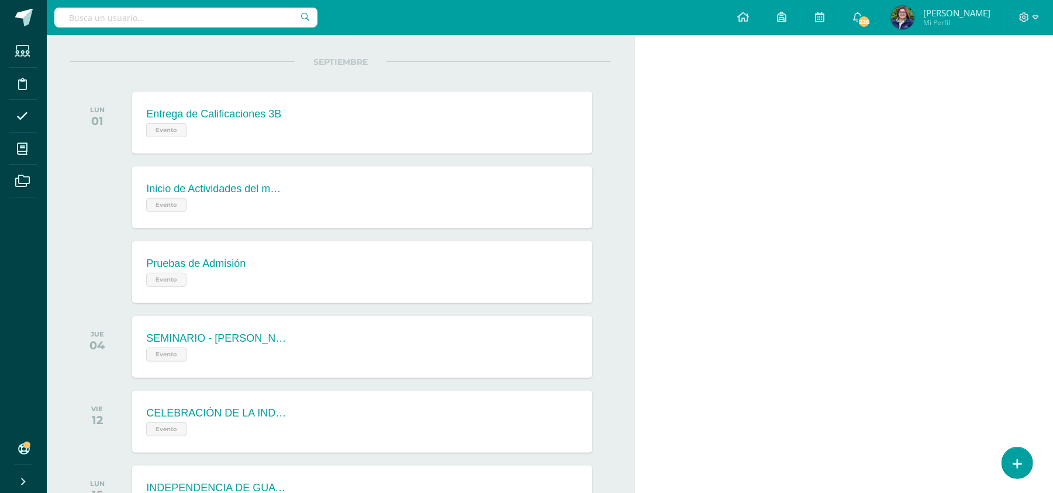
scroll to position [0, 0]
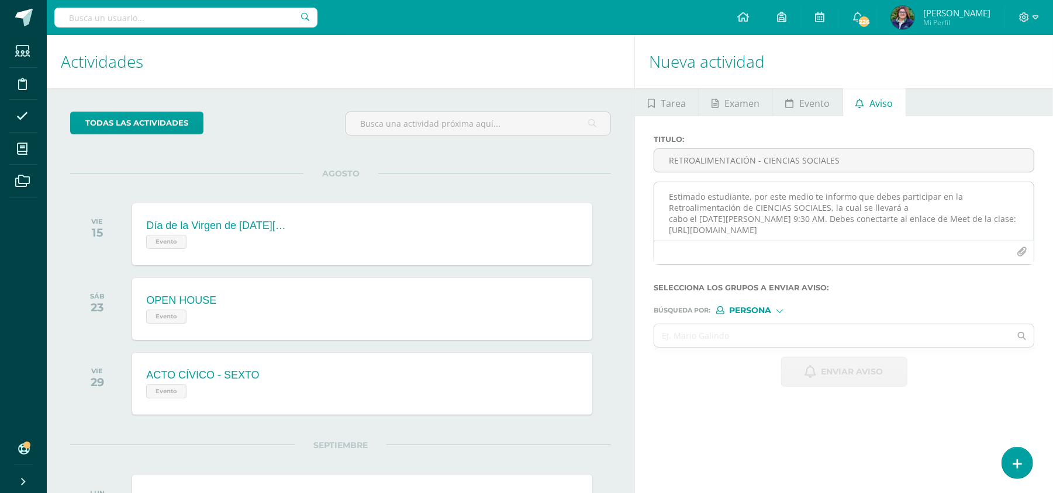
click at [709, 202] on textarea "Estimado estudiante, por este medio te informo que debes participar en la Retro…" at bounding box center [843, 211] width 379 height 58
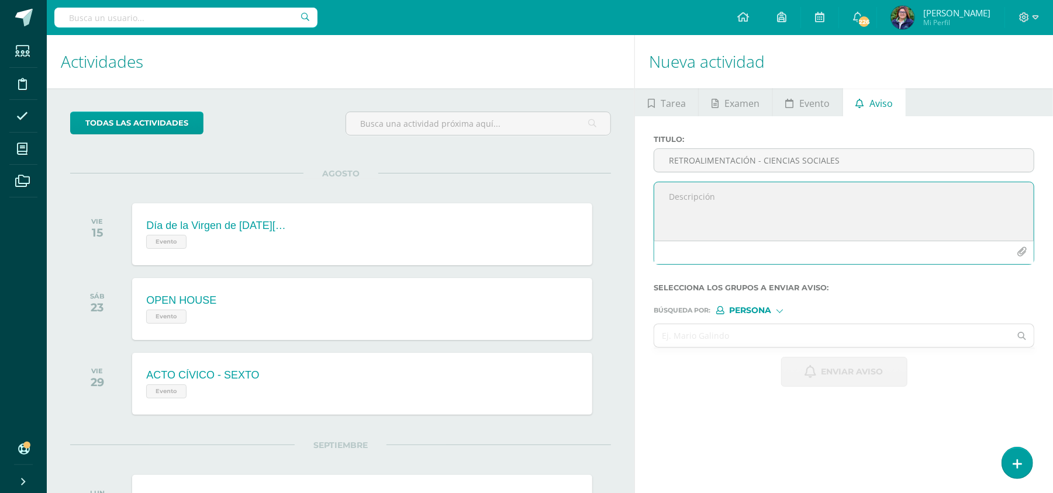
paste textarea "¡Felicitaciones, aprobaste tu evaluación de MATERIA, por lo que NO necesitas as…"
drag, startPoint x: 742, startPoint y: 223, endPoint x: 618, endPoint y: 216, distance: 124.1
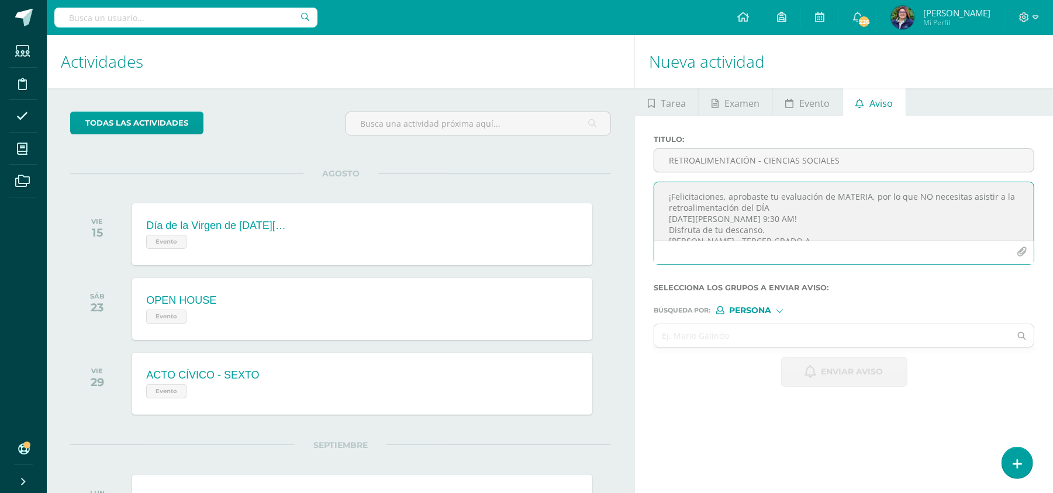
click at [786, 214] on textarea "¡Felicitaciones, aprobaste tu evaluación de MATERIA, por lo que NO necesitas as…" at bounding box center [843, 211] width 379 height 58
click at [789, 220] on textarea "¡Felicitaciones, aprobaste tu evaluación de MATERIA, por lo que NO necesitas as…" at bounding box center [843, 211] width 379 height 58
click at [789, 237] on textarea "¡Felicitaciones, aprobaste tu evaluación de MATERIA, por lo que NO necesitas as…" at bounding box center [843, 211] width 379 height 58
click at [789, 192] on textarea "¡Felicitaciones, aprobaste tu evaluación de MATERIA, por lo que NO necesitas as…" at bounding box center [843, 211] width 379 height 58
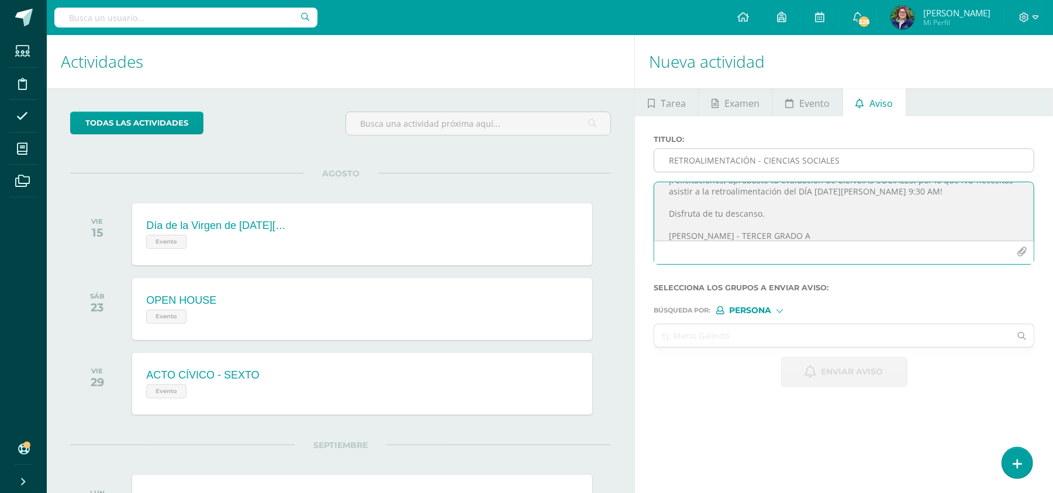
type textarea "¡Felicitaciones, aprobaste tu evaluación de CIENCIAS SOCIALES, por lo que NO ne…"
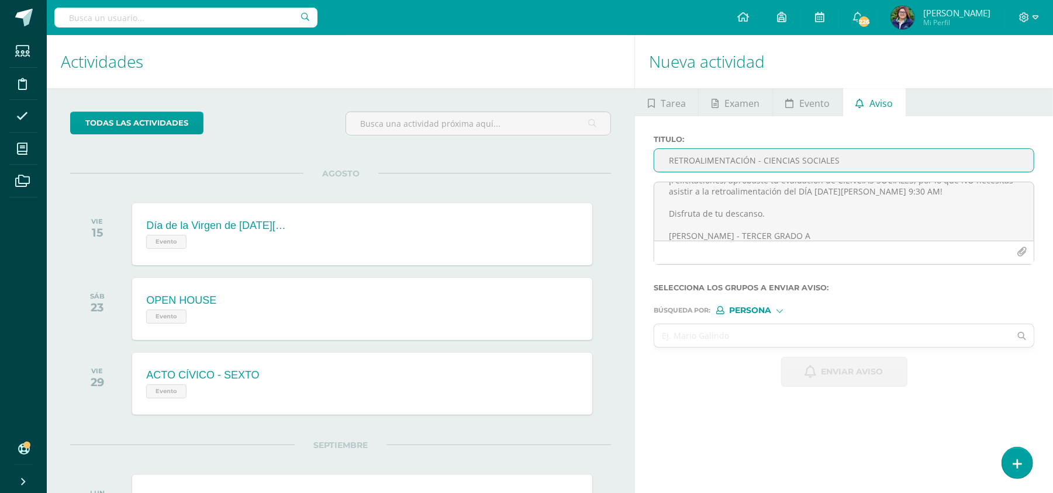
click at [789, 164] on input "RETROALIMENTACIÓN - CIENCIAS SOCIALES" at bounding box center [843, 160] width 379 height 23
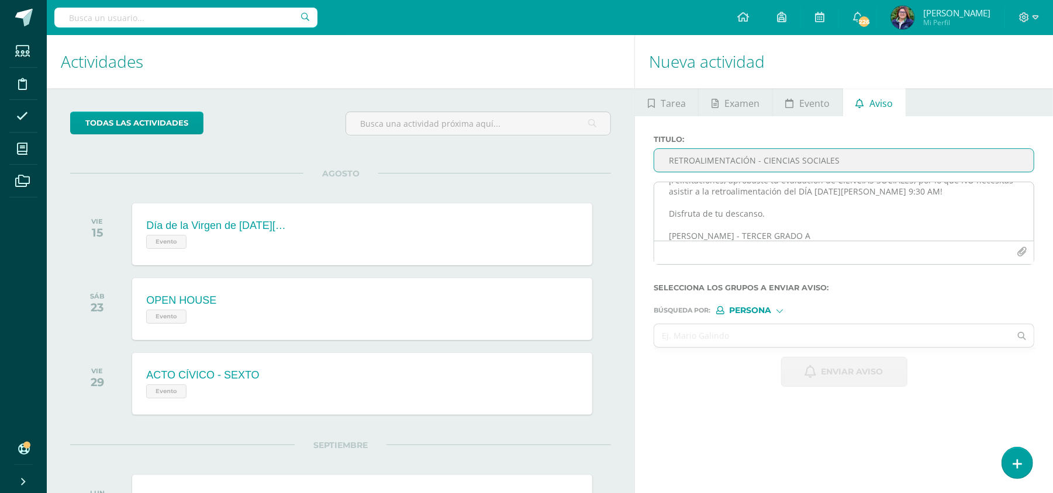
type input "RETROALIMENTACIÓN - CIENCIAS SOCIALES"
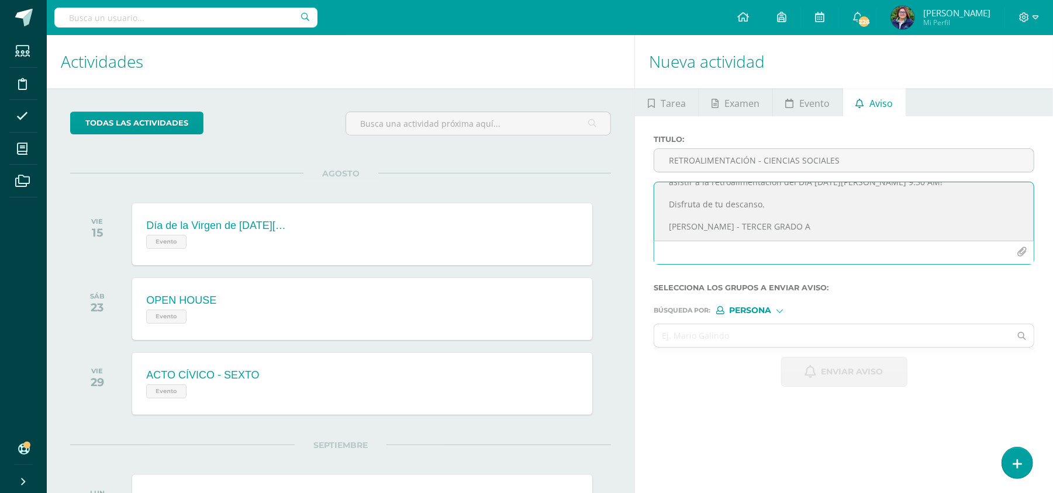
scroll to position [46, 0]
click at [763, 330] on input "text" at bounding box center [832, 335] width 356 height 23
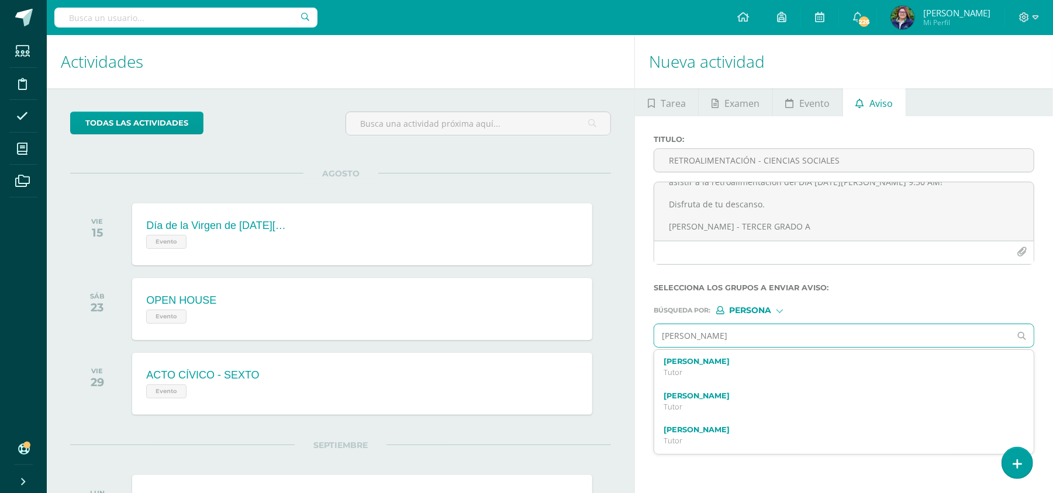
type input "IAN ALCERRO"
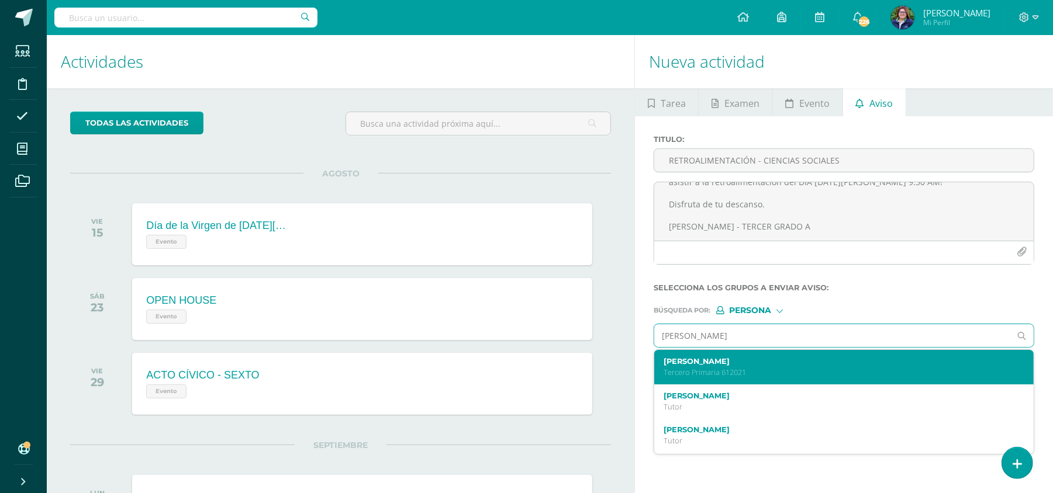
click at [714, 350] on p "Tercero Primaria 612021" at bounding box center [836, 373] width 345 height 10
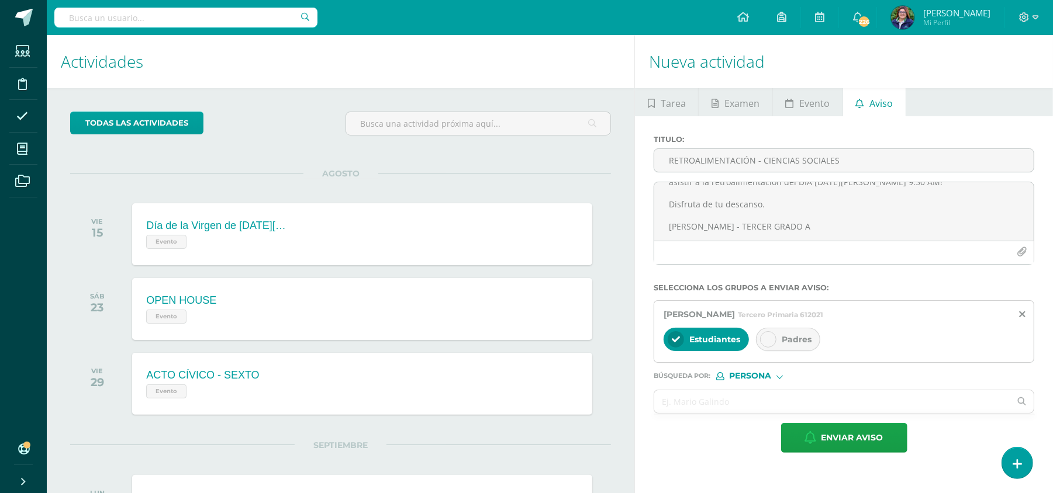
click at [772, 338] on icon at bounding box center [768, 340] width 8 height 8
click at [711, 350] on input "A" at bounding box center [832, 402] width 356 height 23
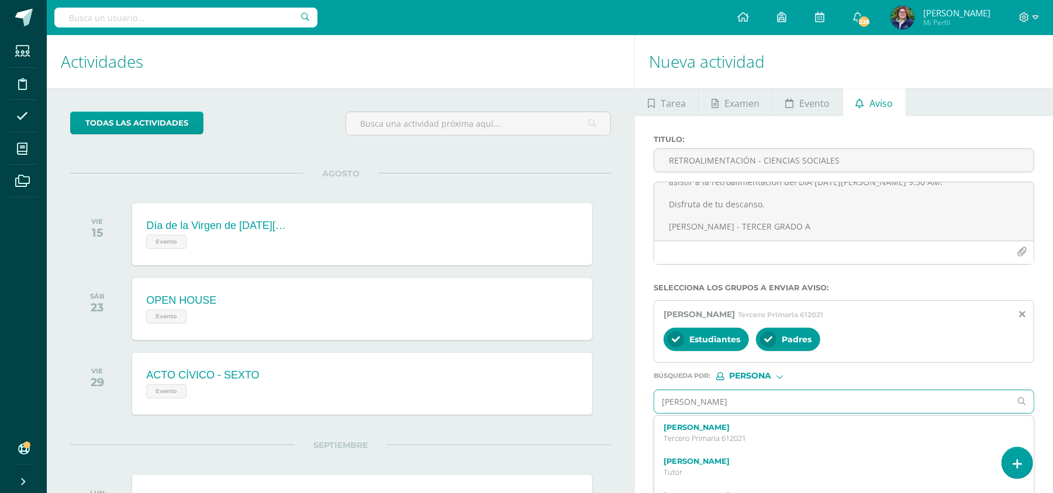
type input "ANA CARLOTA"
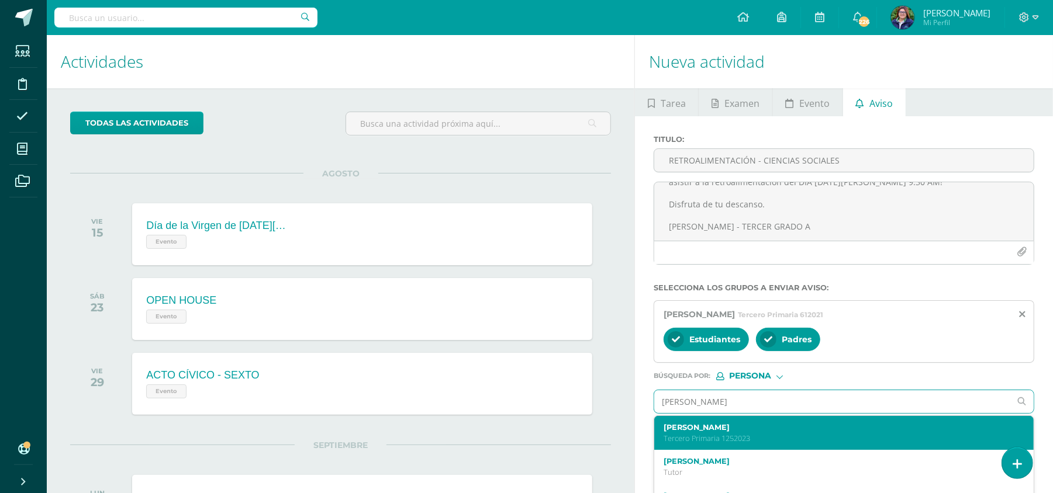
click at [735, 350] on div "Ana Carlota Ávila Javier Tercero Primaria 1252023" at bounding box center [836, 433] width 345 height 20
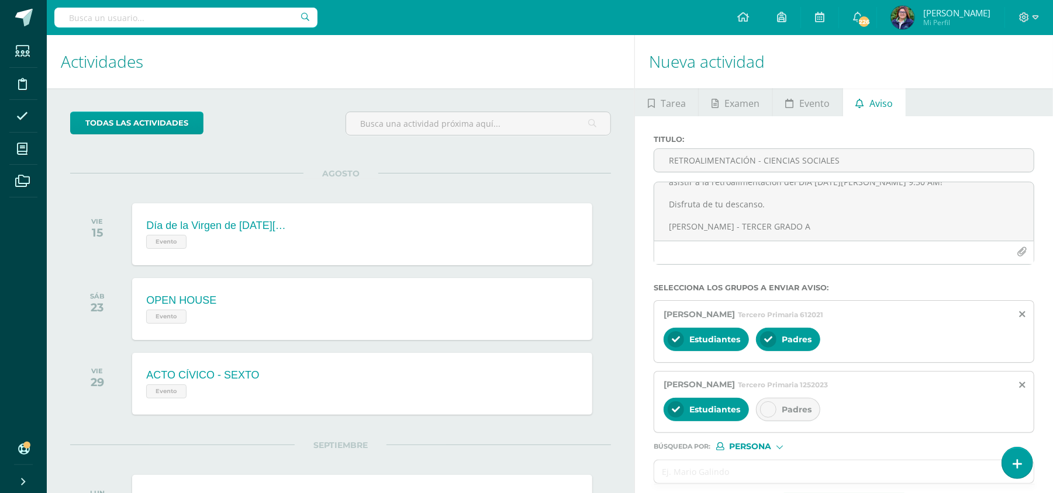
click at [775, 350] on div at bounding box center [768, 410] width 16 height 16
click at [713, 350] on input "text" at bounding box center [832, 472] width 356 height 23
type input "LUCIANA BORCHEF"
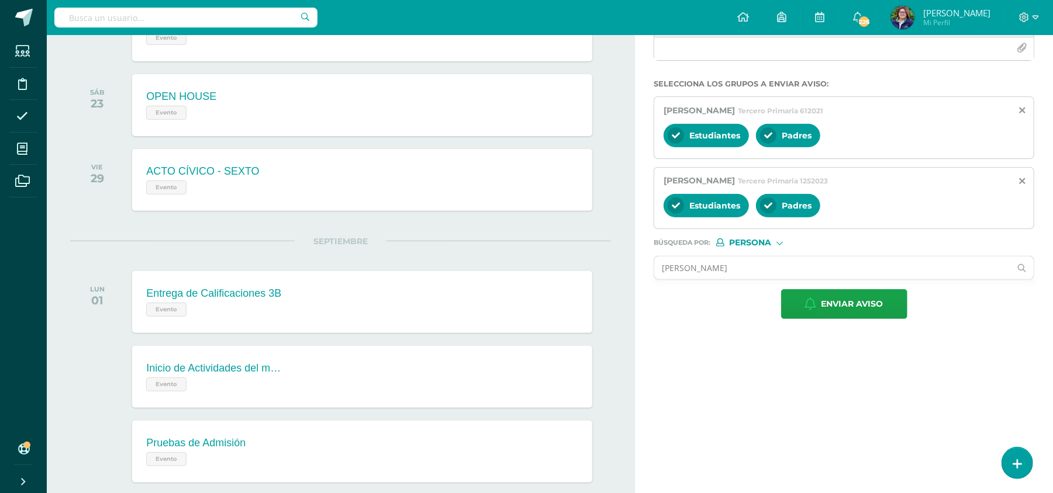
scroll to position [300, 0]
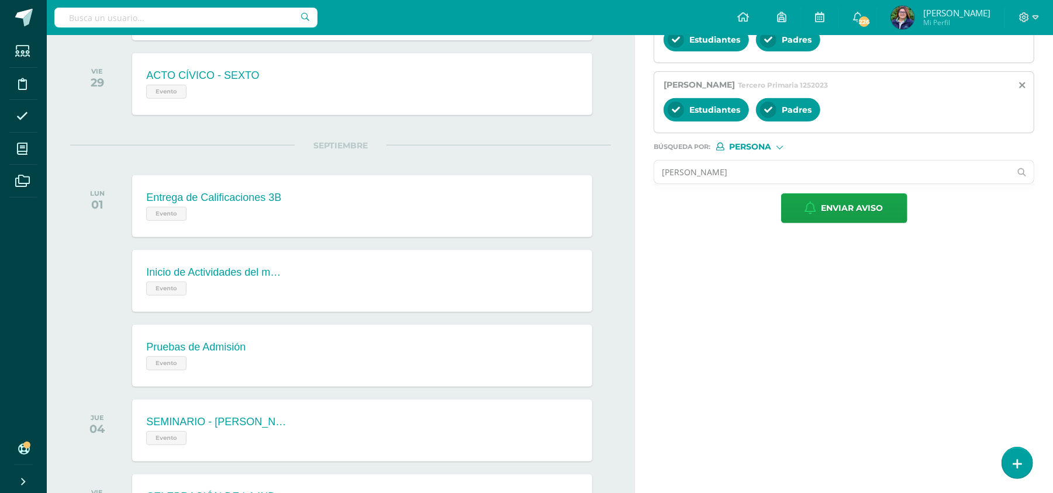
click at [789, 176] on input "LUCIANA BORCHEF" at bounding box center [832, 172] width 356 height 23
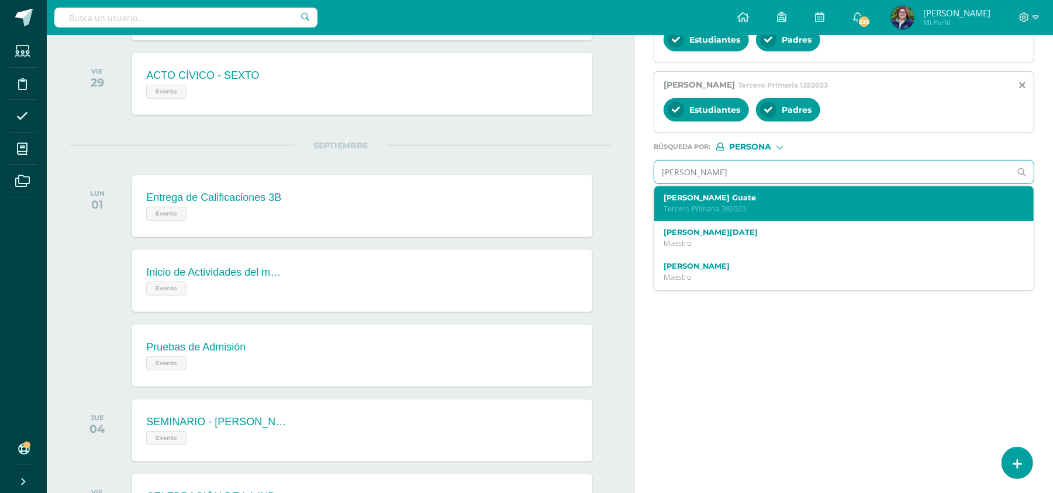
click at [789, 206] on p "Tercero Primaria 392023" at bounding box center [836, 209] width 345 height 10
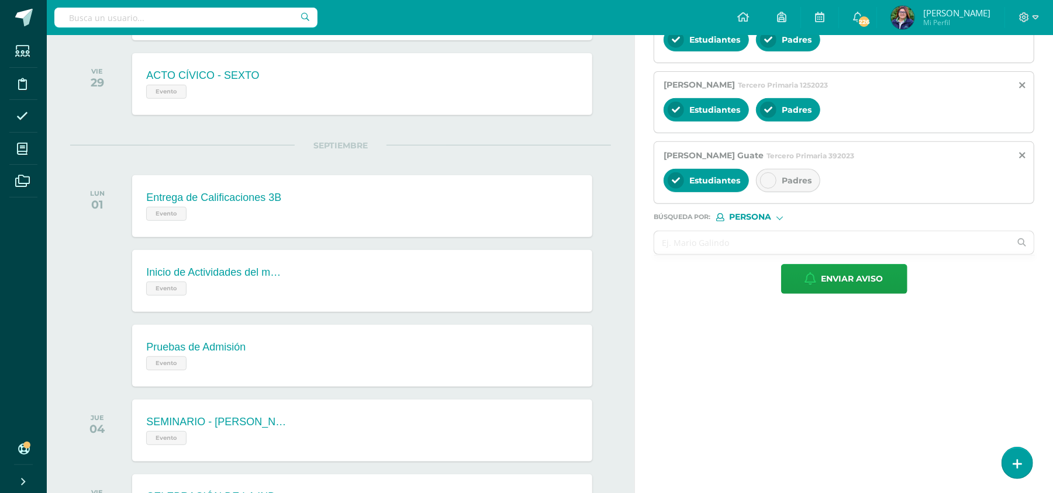
click at [785, 182] on span "Padres" at bounding box center [797, 180] width 30 height 11
click at [707, 244] on input "text" at bounding box center [832, 243] width 356 height 23
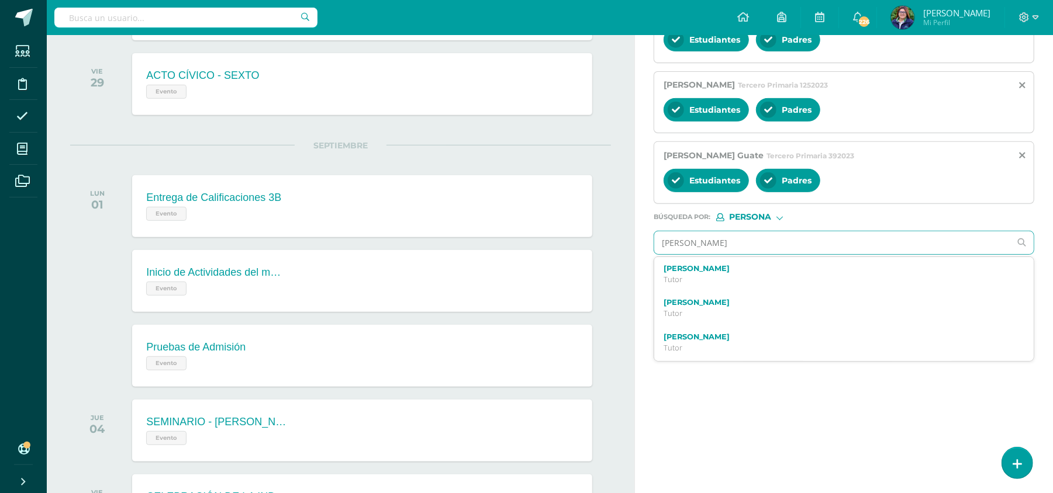
type input "BYRON FERNADEZ"
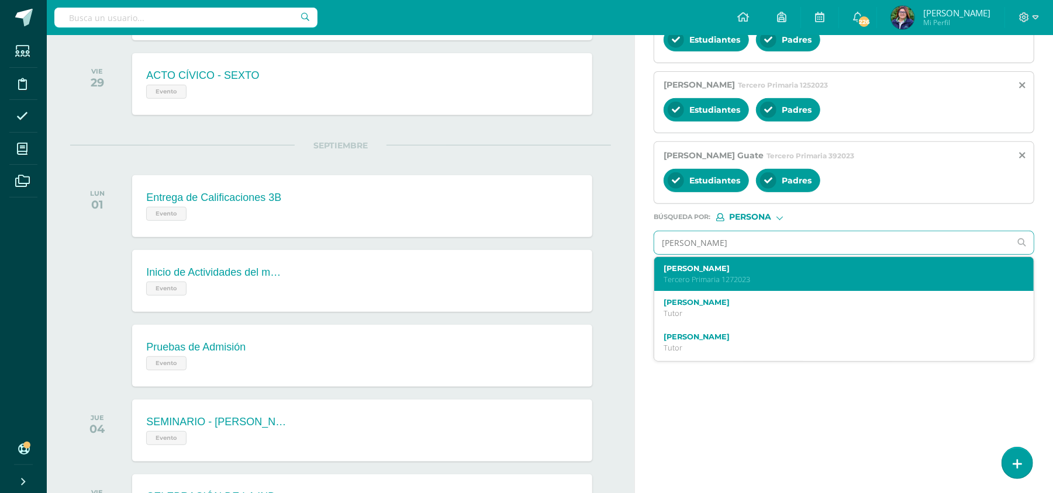
click at [726, 277] on p "Tercero Primaria 1272023" at bounding box center [836, 280] width 345 height 10
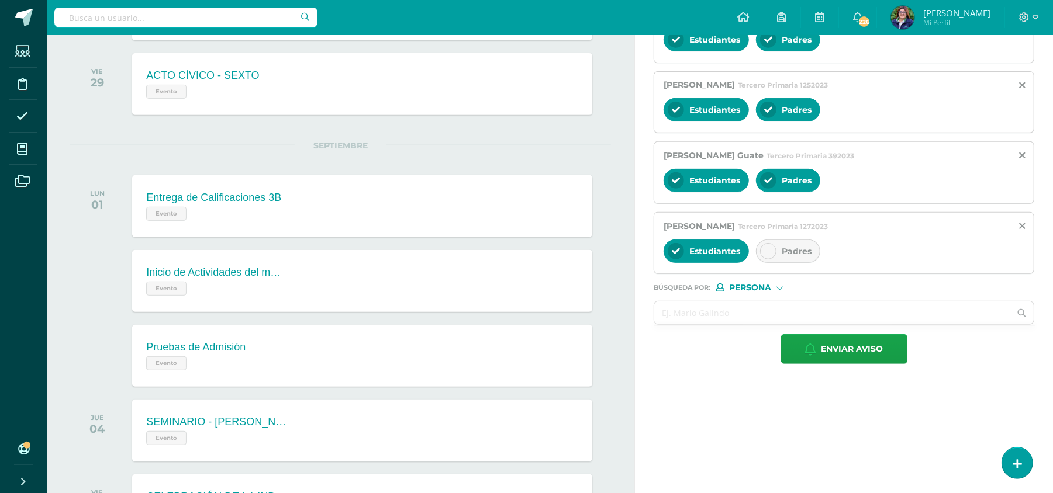
click at [767, 255] on icon at bounding box center [768, 251] width 8 height 8
click at [703, 318] on input "text" at bounding box center [832, 313] width 356 height 23
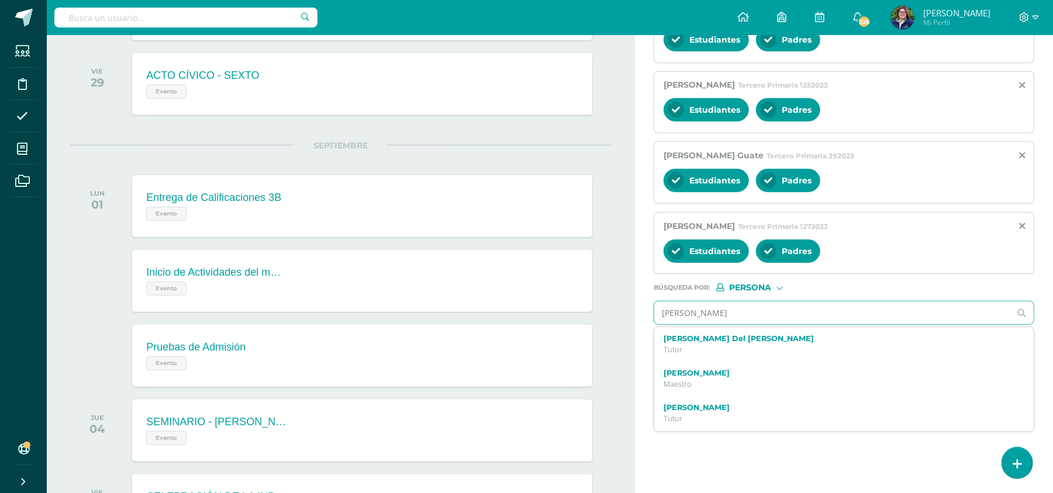
type input "JOSE ADRIAN"
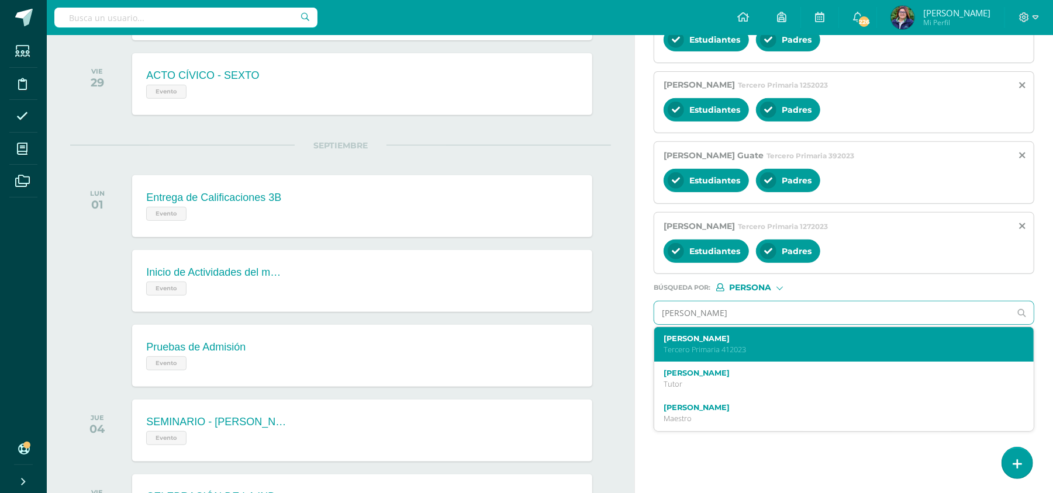
click at [719, 343] on label "Jose Adrián Martínez Mejía" at bounding box center [836, 338] width 345 height 9
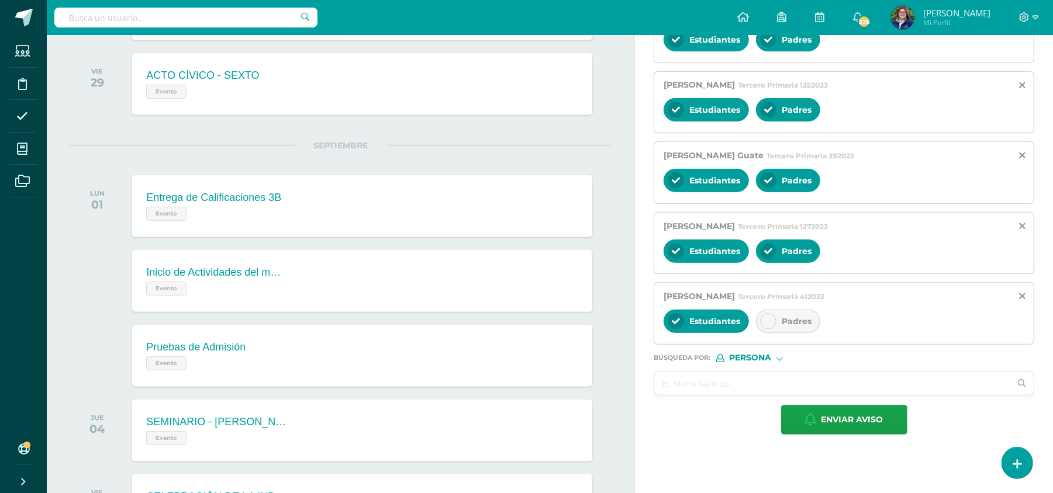
click at [763, 322] on div at bounding box center [768, 321] width 16 height 16
click at [711, 350] on input "text" at bounding box center [832, 383] width 356 height 23
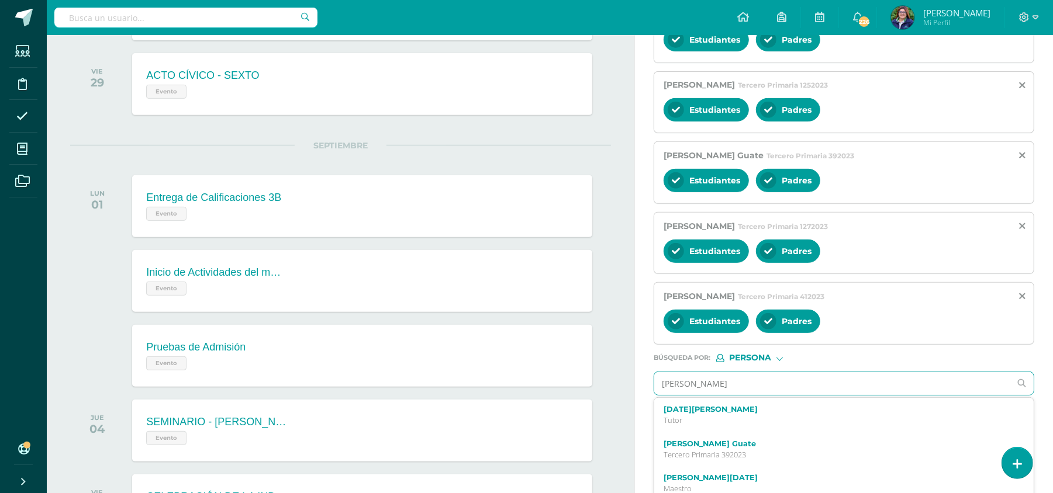
type input "LUCÍA VALENTINA"
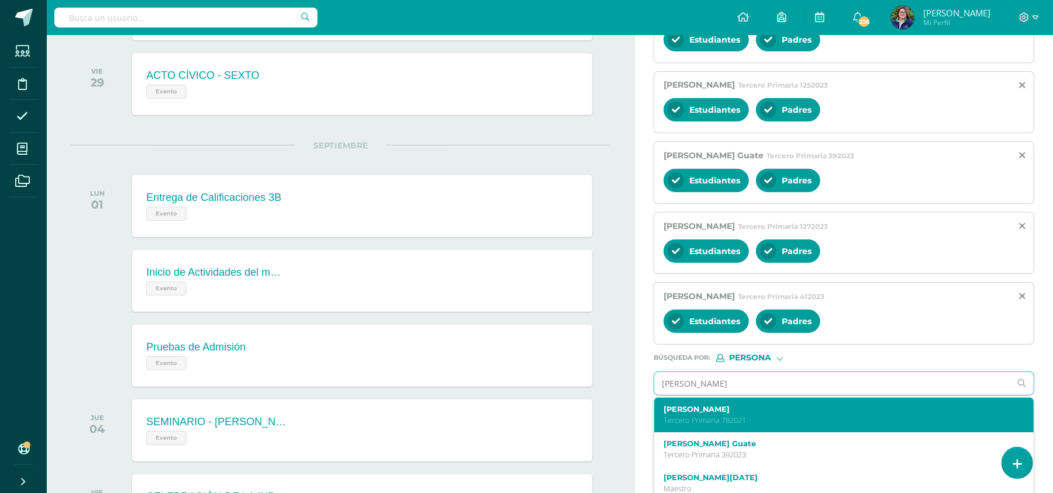
click at [721, 350] on label "Lucía Valentina Mejía Mazariegos" at bounding box center [836, 409] width 345 height 9
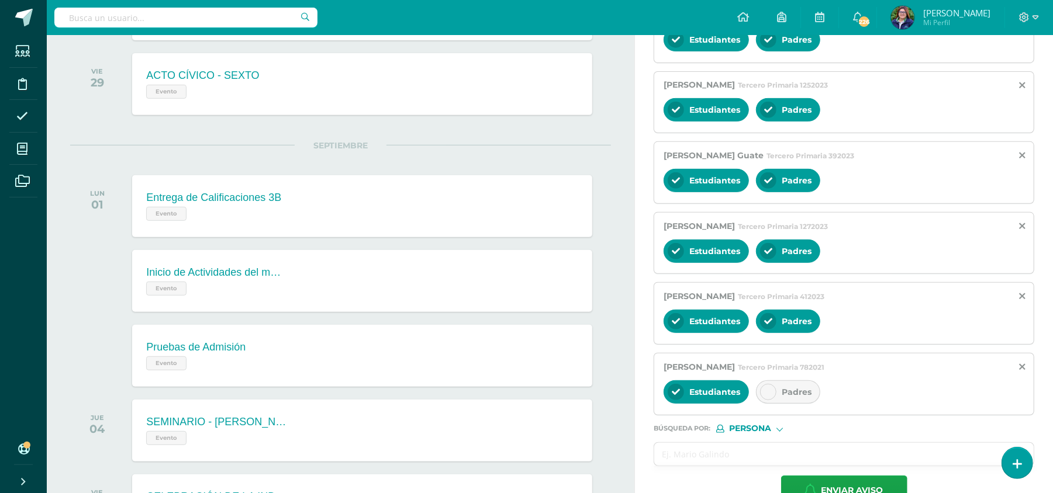
click at [782, 350] on div "Padres" at bounding box center [788, 392] width 64 height 23
click at [697, 350] on input "text" at bounding box center [832, 454] width 356 height 23
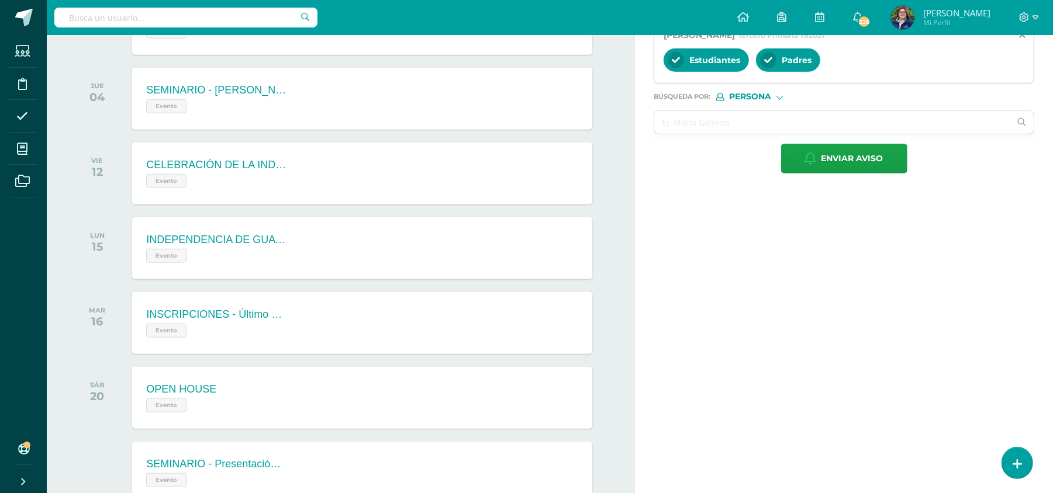
scroll to position [638, 0]
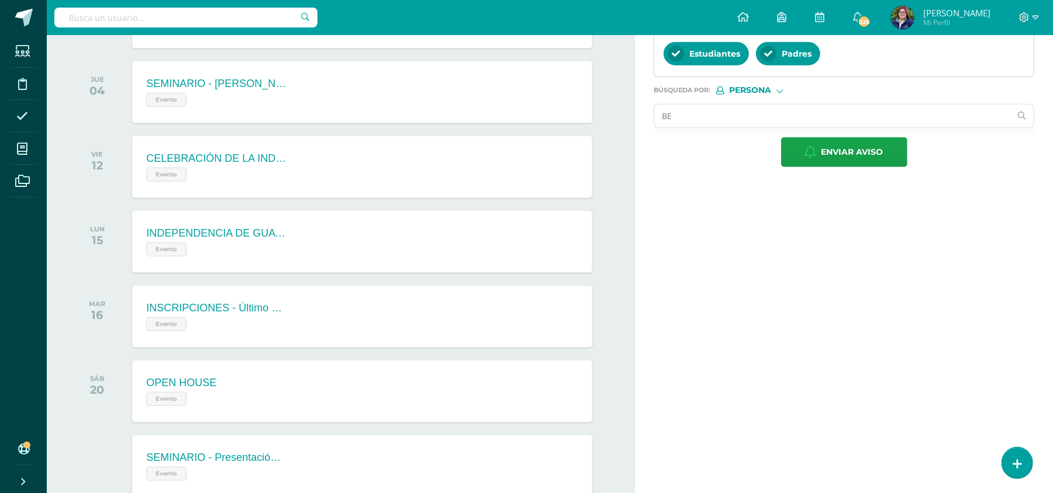
type input "B"
type input "J"
type input "B"
type input "ADRIAN BENJAMIN MIRANDA"
click at [689, 118] on input "ADRIAN BENJAMIN MIRANDA" at bounding box center [832, 116] width 356 height 23
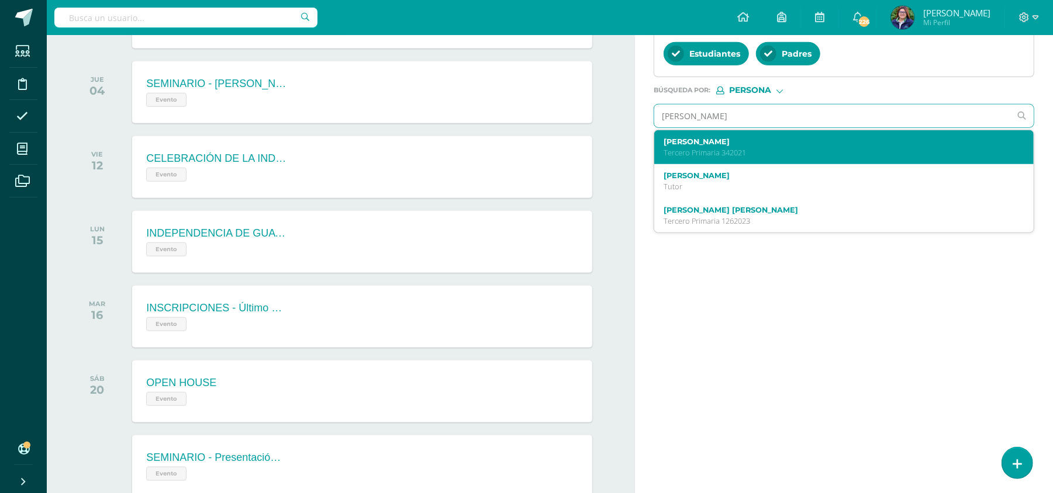
click at [727, 146] on label "Adrian Benjamin Miranda Jeréz" at bounding box center [836, 141] width 345 height 9
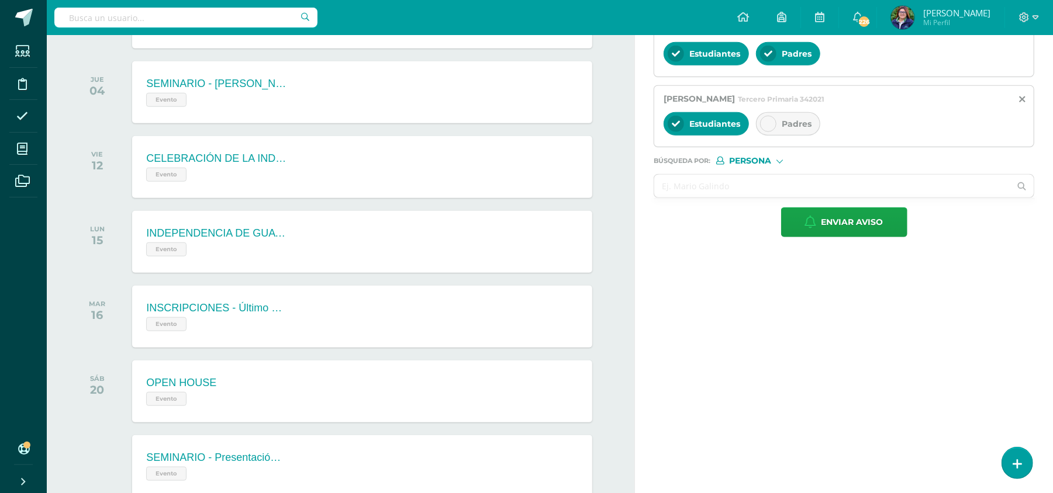
click at [774, 132] on div at bounding box center [768, 124] width 16 height 16
click at [711, 193] on input "text" at bounding box center [832, 186] width 356 height 23
type input "AVRIL"
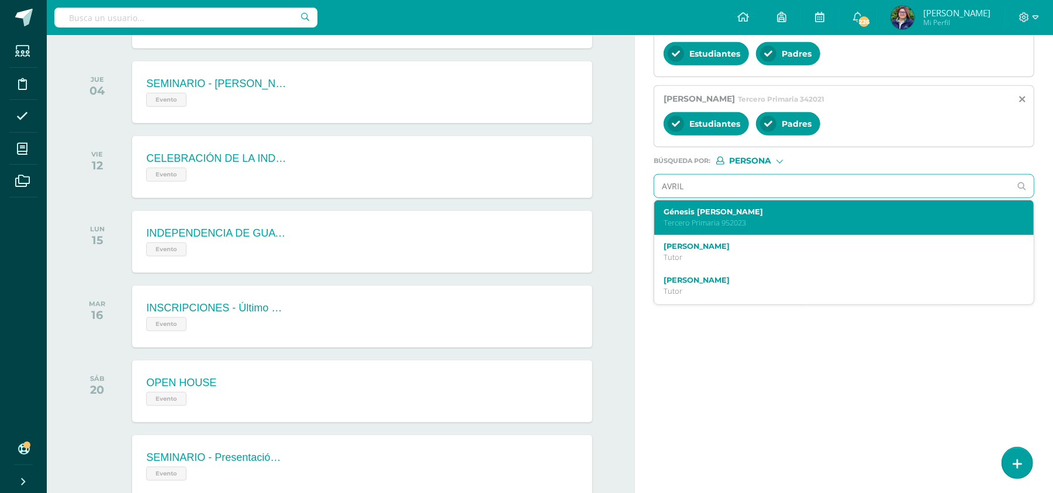
click at [704, 216] on label "Génesis Avril Rodas Osorio" at bounding box center [836, 212] width 345 height 9
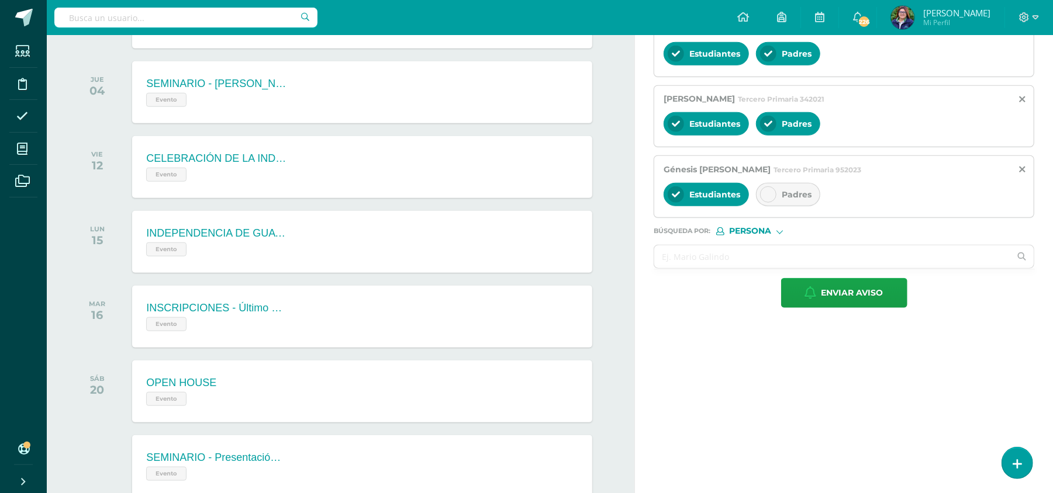
click at [767, 193] on div at bounding box center [768, 194] width 16 height 16
click at [718, 253] on input "text" at bounding box center [832, 257] width 356 height 23
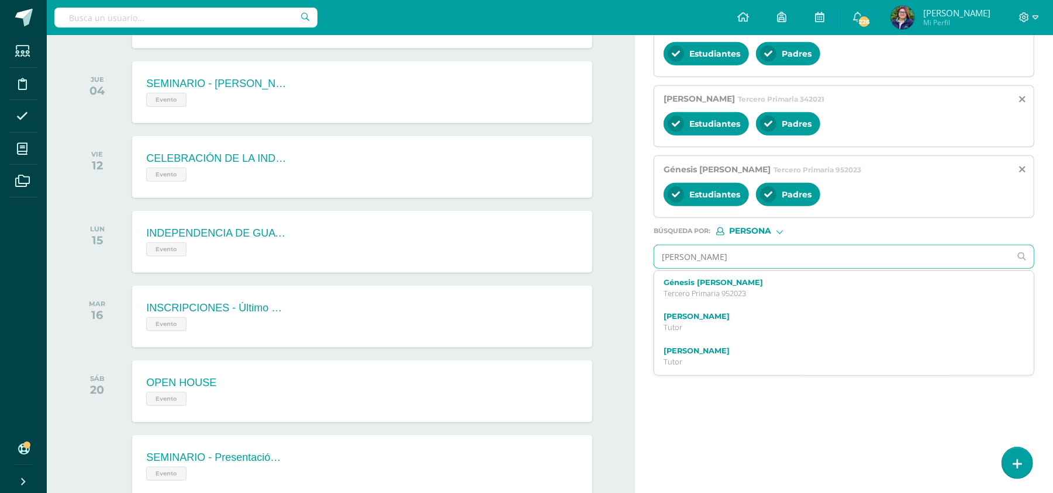
type input "DANIELA"
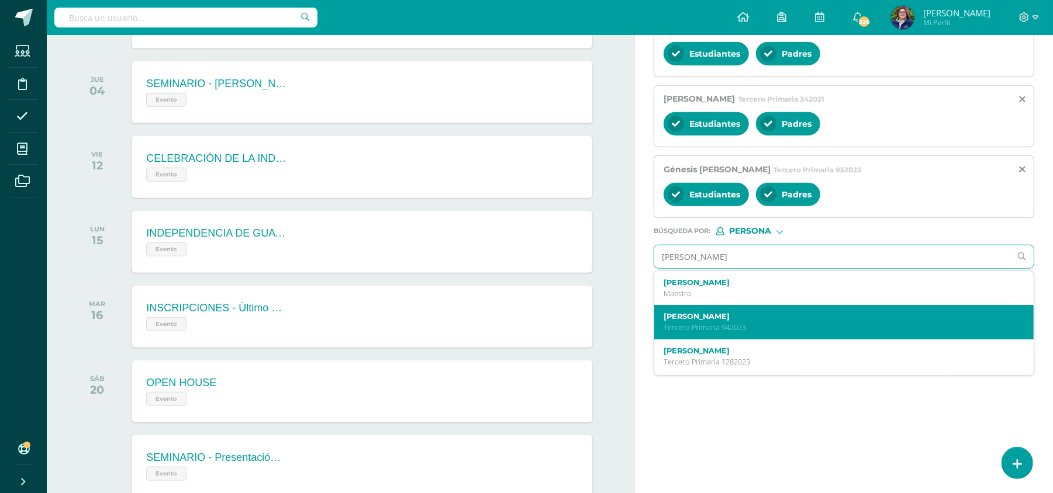
click at [726, 316] on div "Daniela Estefanía Rodríguez Granados Tercero Primaria 942023" at bounding box center [843, 322] width 379 height 34
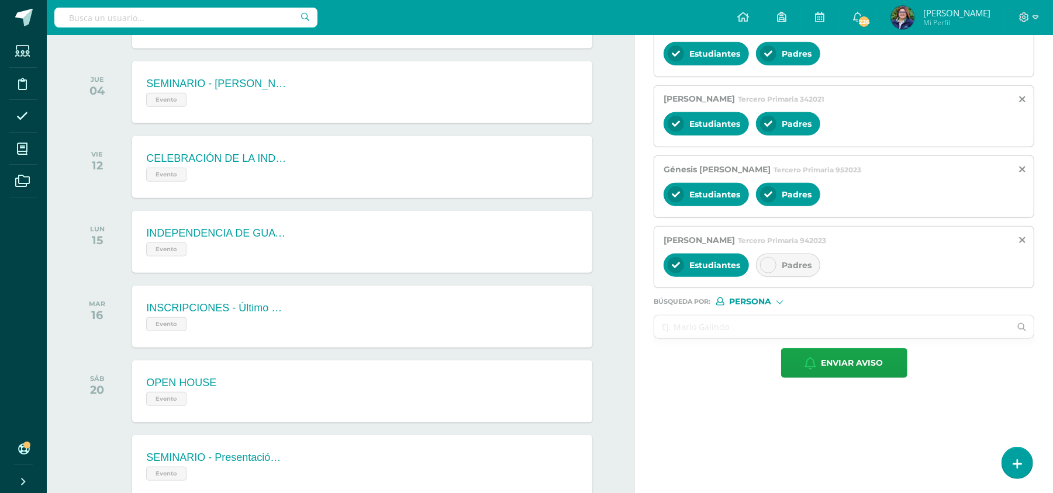
click at [766, 274] on div at bounding box center [768, 265] width 16 height 16
click at [733, 338] on input "text" at bounding box center [832, 327] width 356 height 23
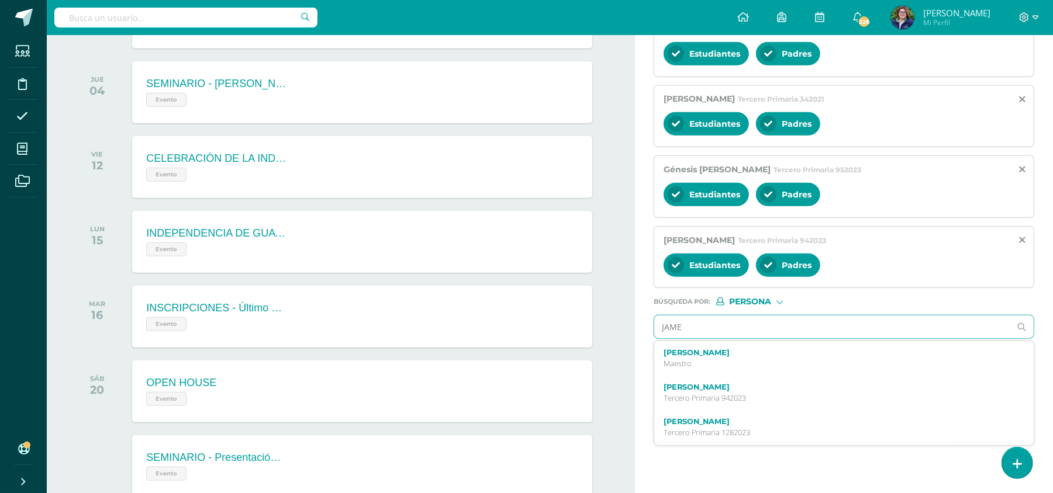
type input "JAMES"
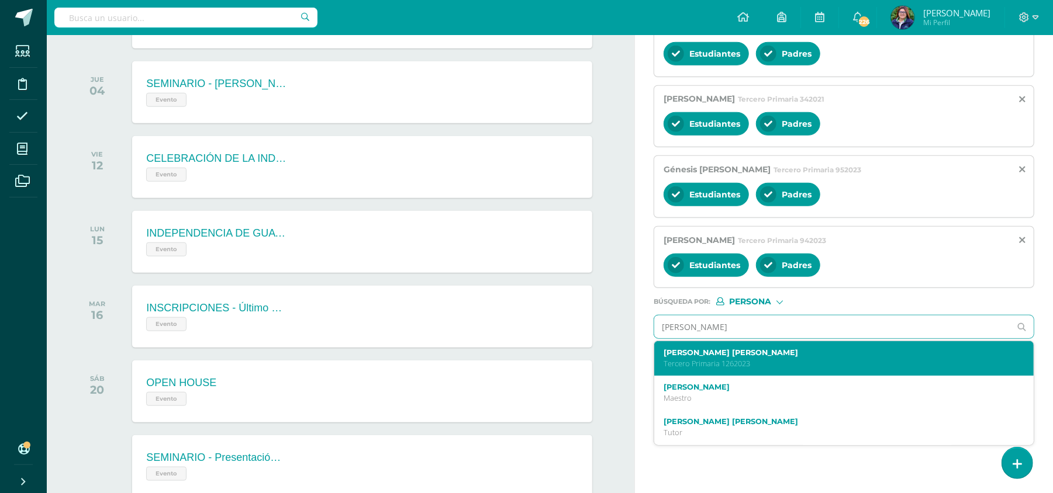
click at [732, 350] on label "James Jorge Andreé Rodríguez Pérez" at bounding box center [836, 352] width 345 height 9
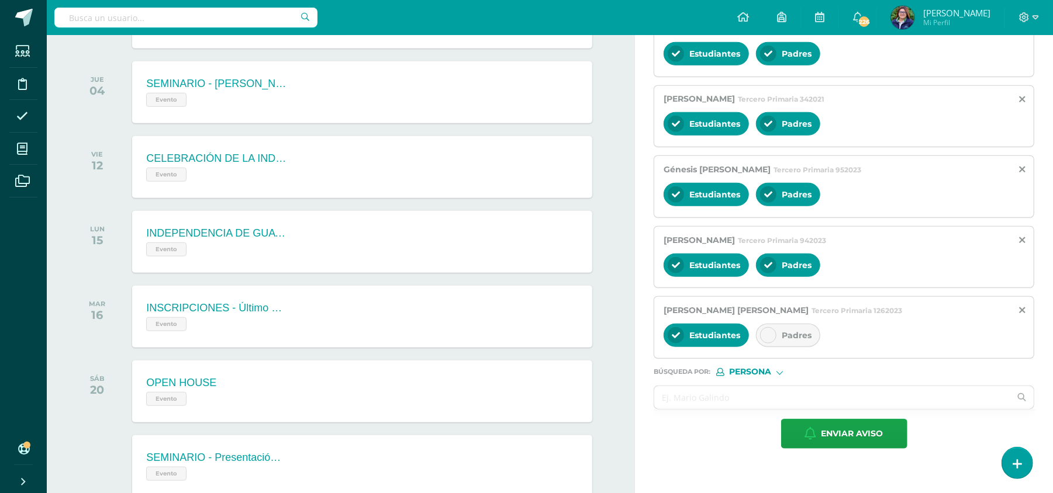
click at [772, 340] on icon at bounding box center [768, 335] width 8 height 8
click at [702, 350] on input "text" at bounding box center [832, 397] width 356 height 23
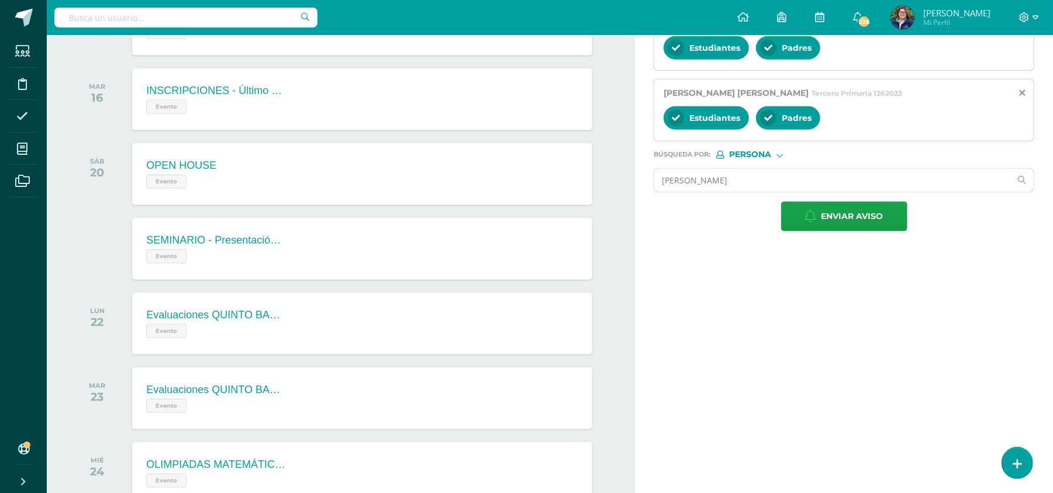
scroll to position [849, 0]
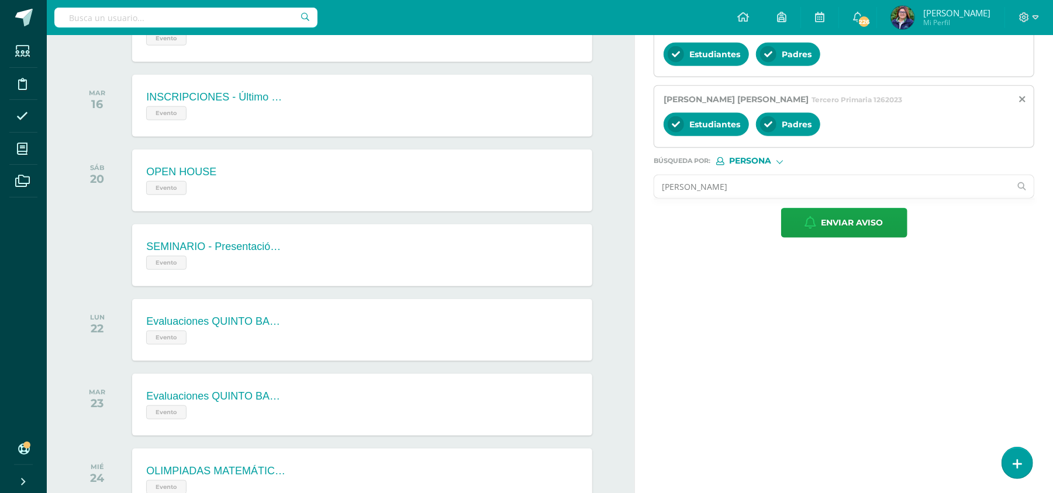
click at [740, 194] on input "PABLO" at bounding box center [832, 186] width 356 height 23
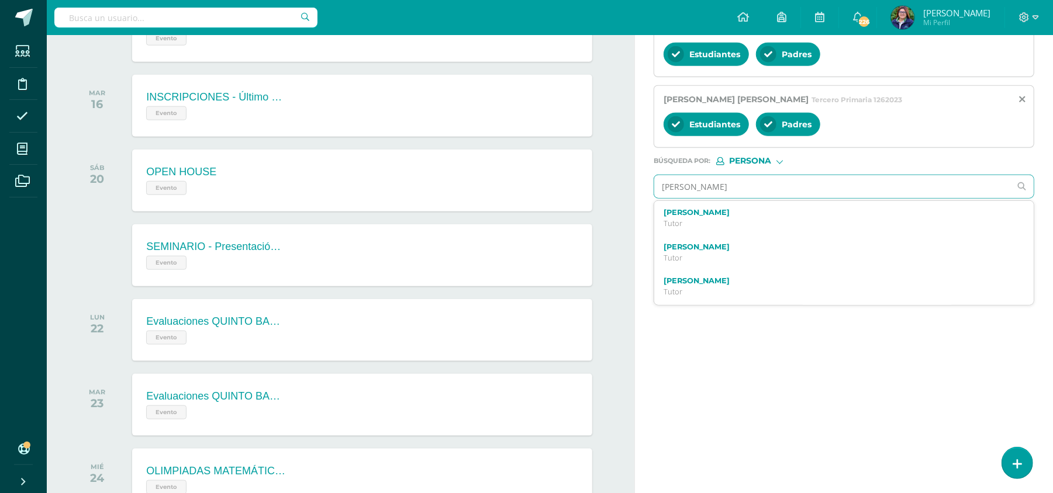
type input "PABLO VILLATORO"
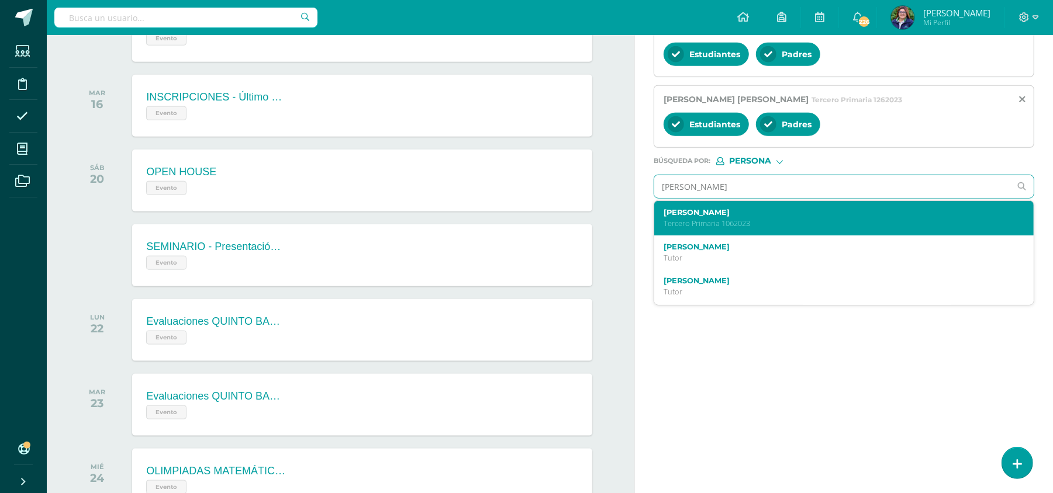
click at [752, 229] on p "Tercero Primaria 1062023" at bounding box center [836, 224] width 345 height 10
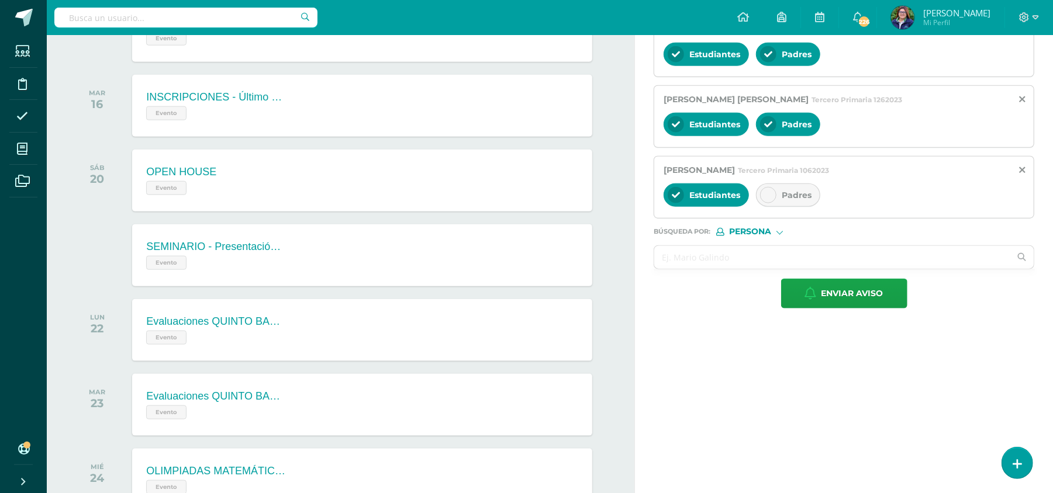
click at [776, 201] on div at bounding box center [768, 195] width 16 height 16
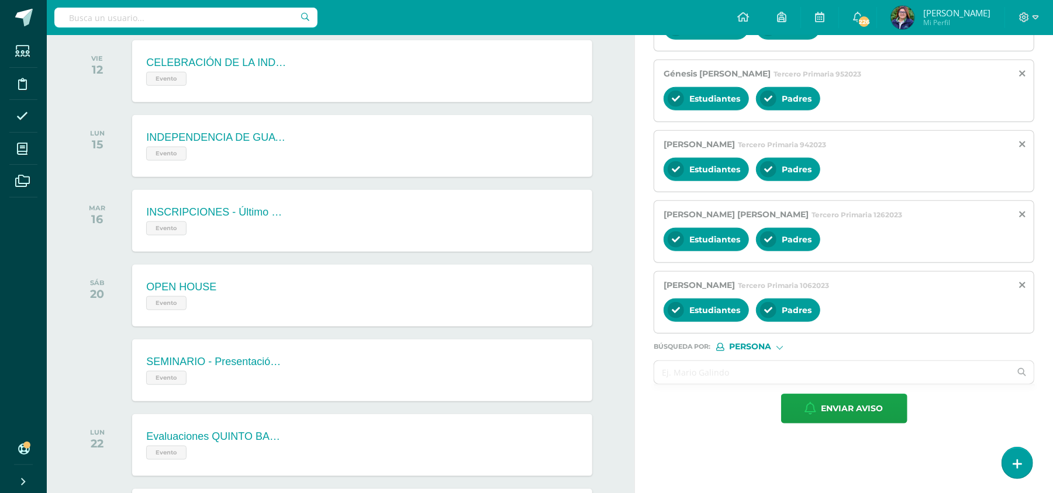
scroll to position [830, 0]
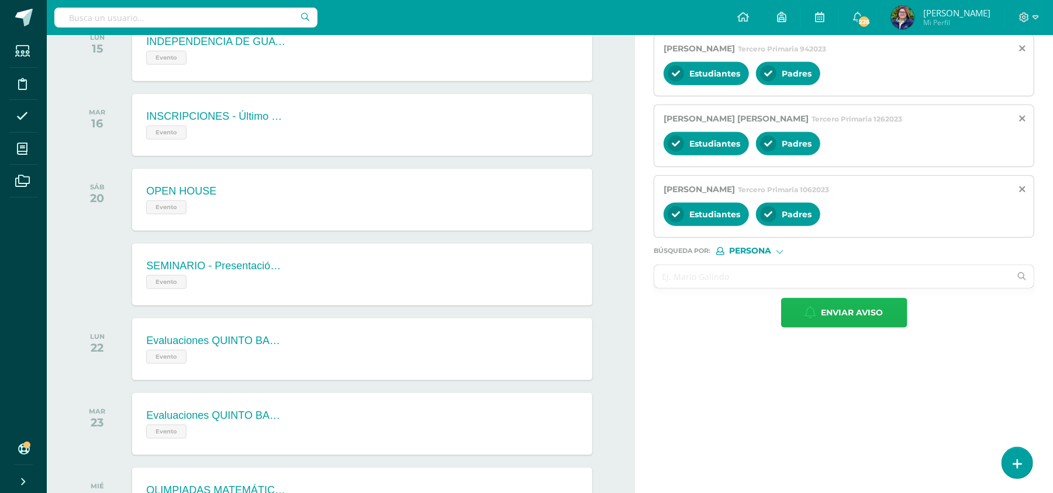
click at [789, 323] on span "Enviar aviso" at bounding box center [852, 313] width 62 height 29
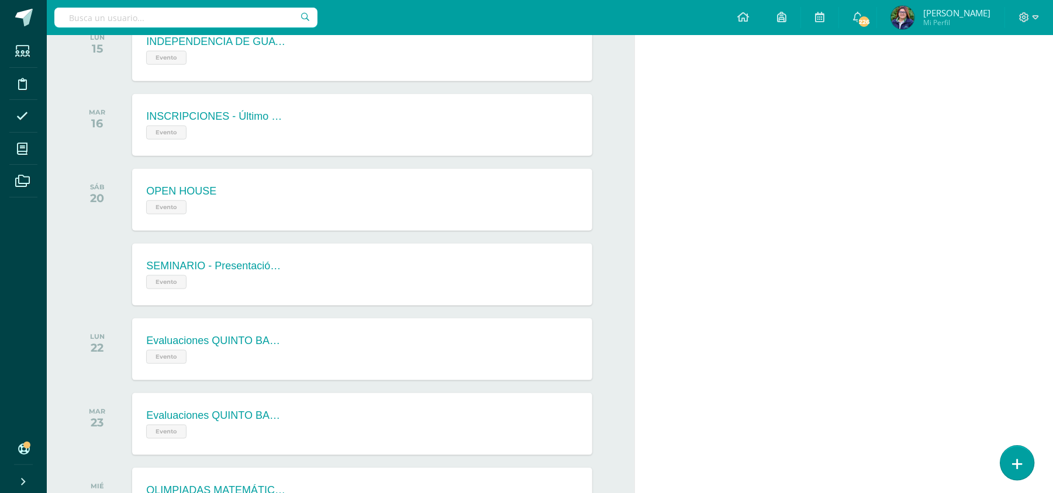
click at [789, 350] on link at bounding box center [1016, 463] width 33 height 34
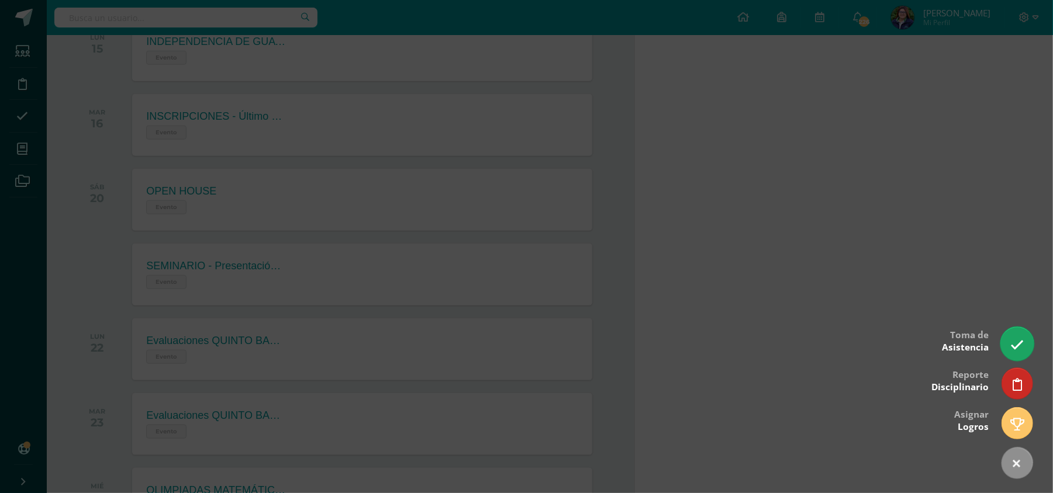
click at [789, 346] on icon at bounding box center [1016, 344] width 13 height 13
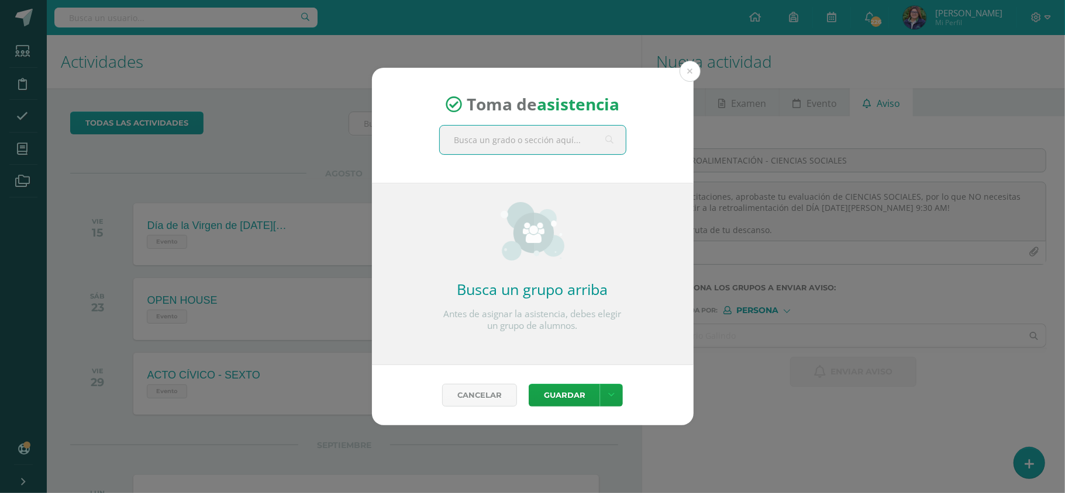
click at [486, 144] on input "text" at bounding box center [533, 140] width 186 height 29
type input "SEGUNDO"
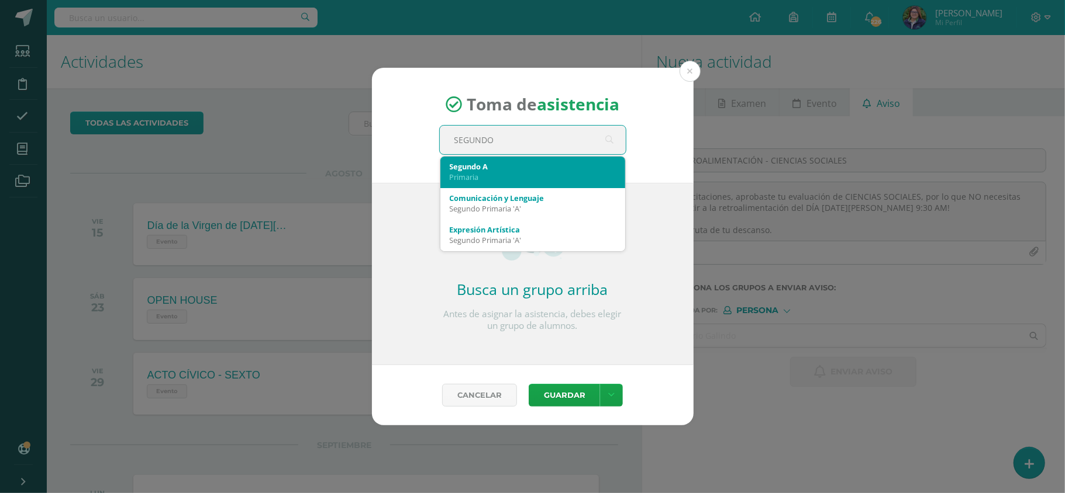
click at [513, 176] on div "Primaria" at bounding box center [533, 177] width 166 height 11
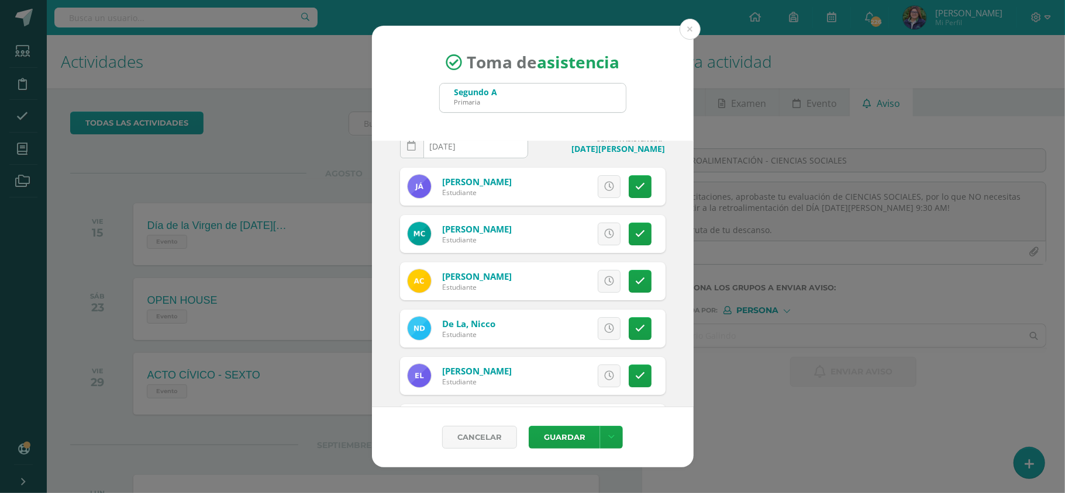
scroll to position [28, 0]
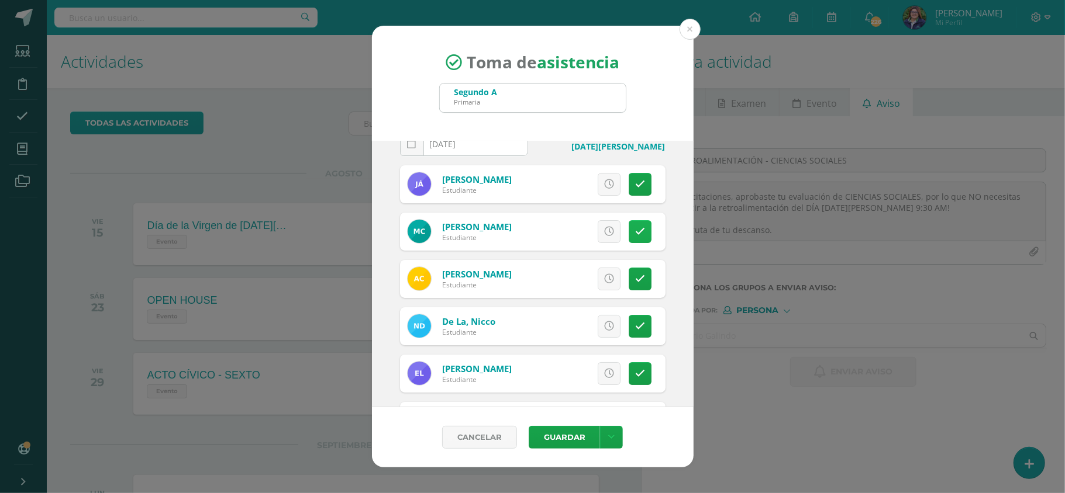
click at [635, 234] on icon at bounding box center [640, 232] width 10 height 10
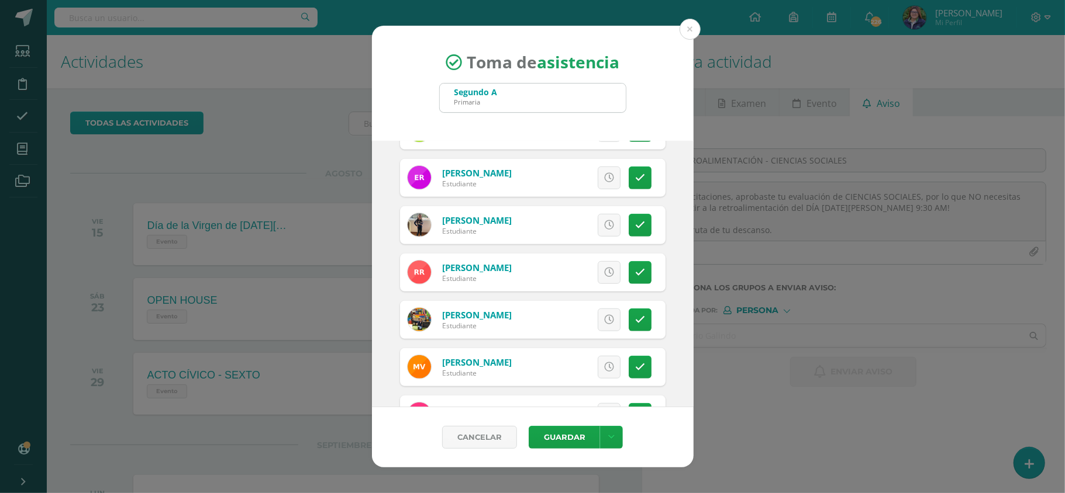
scroll to position [566, 0]
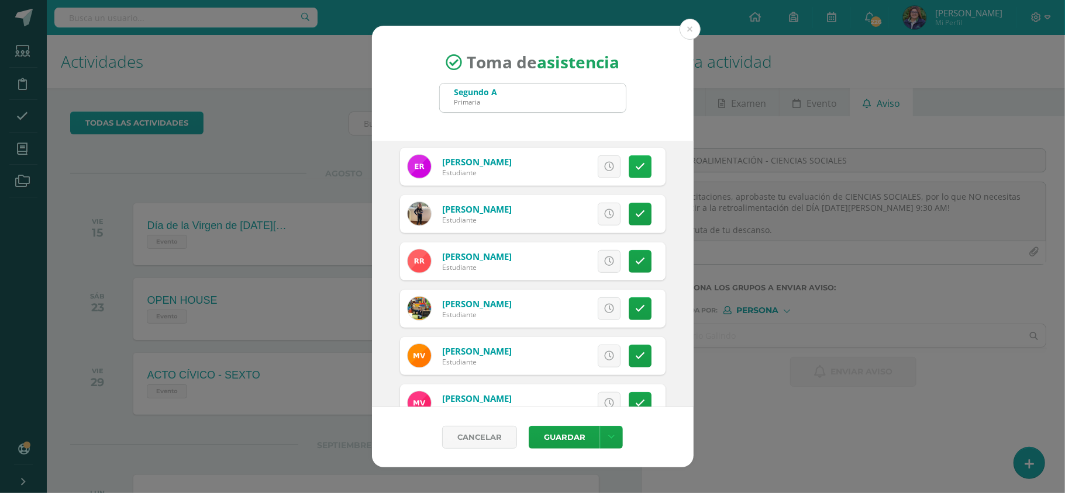
click at [635, 171] on icon at bounding box center [640, 167] width 10 height 10
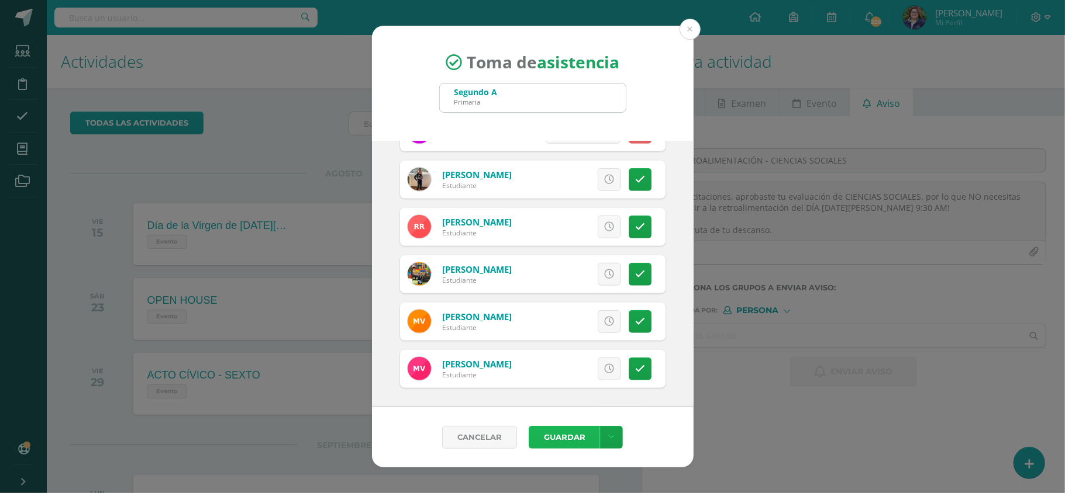
click at [559, 350] on button "Guardar" at bounding box center [563, 437] width 71 height 23
